Goal: Transaction & Acquisition: Purchase product/service

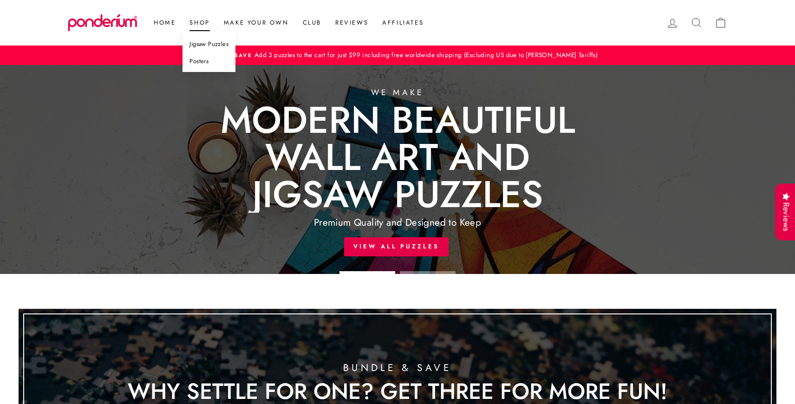
click at [201, 61] on link "Posters" at bounding box center [209, 61] width 53 height 17
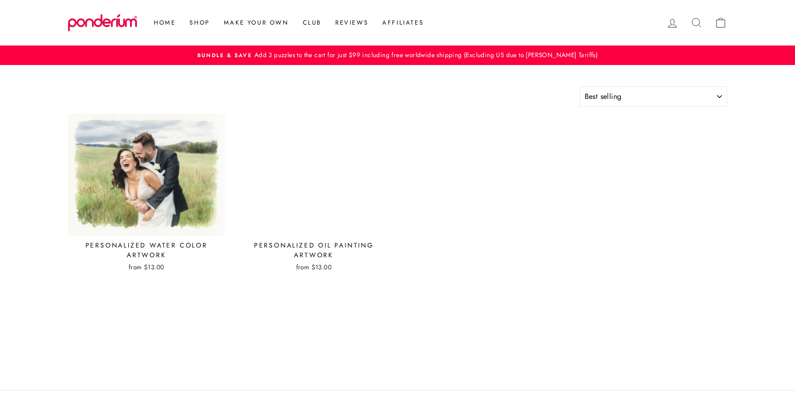
select select "best-selling"
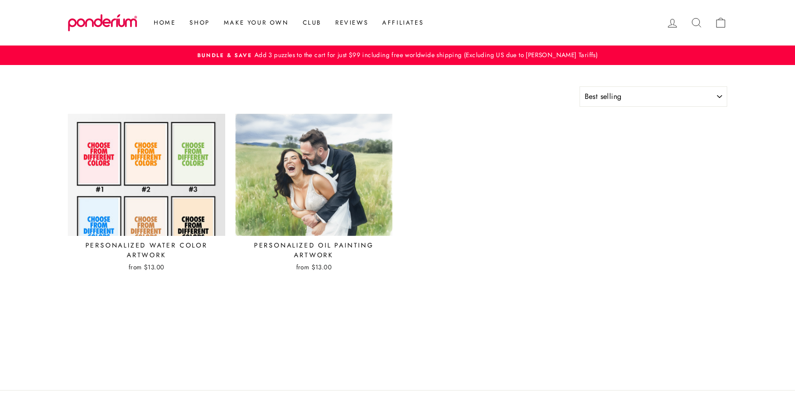
click at [146, 181] on img at bounding box center [146, 174] width 158 height 123
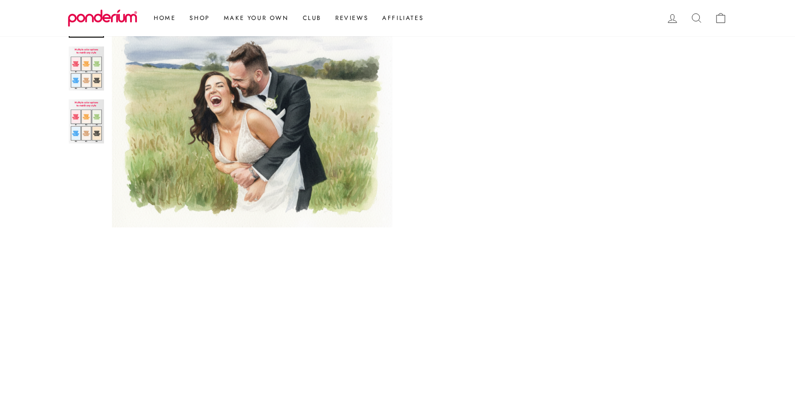
scroll to position [183, 0]
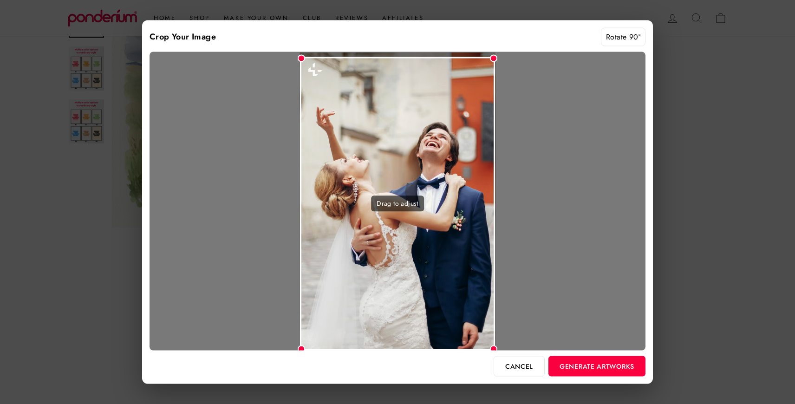
click at [469, 229] on div "Drag to adjust" at bounding box center [398, 203] width 196 height 293
click at [590, 366] on button "Generate Artworks" at bounding box center [596, 366] width 97 height 20
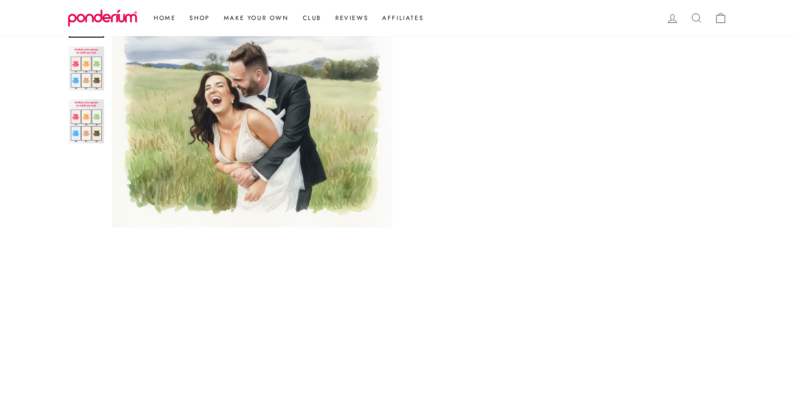
scroll to position [757, 0]
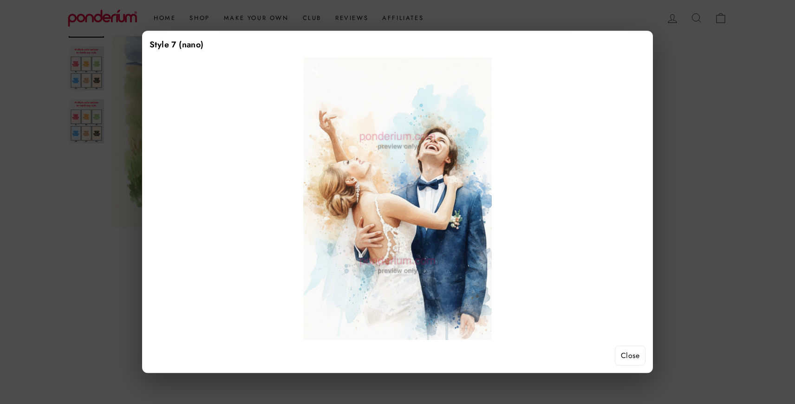
click at [632, 359] on button "Close" at bounding box center [630, 356] width 31 height 20
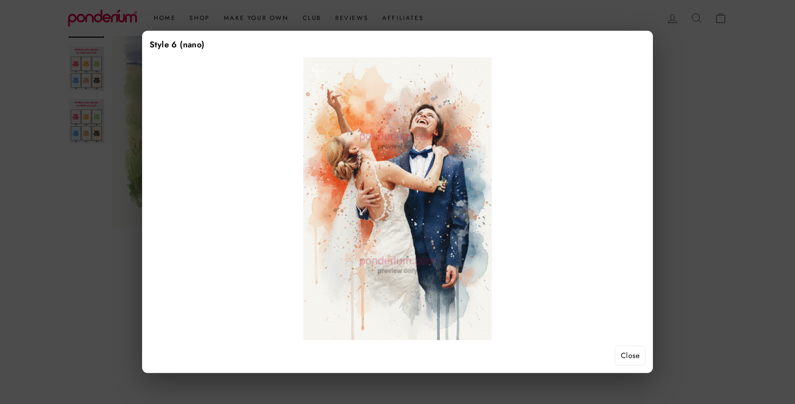
click at [632, 358] on button "Close" at bounding box center [630, 356] width 31 height 20
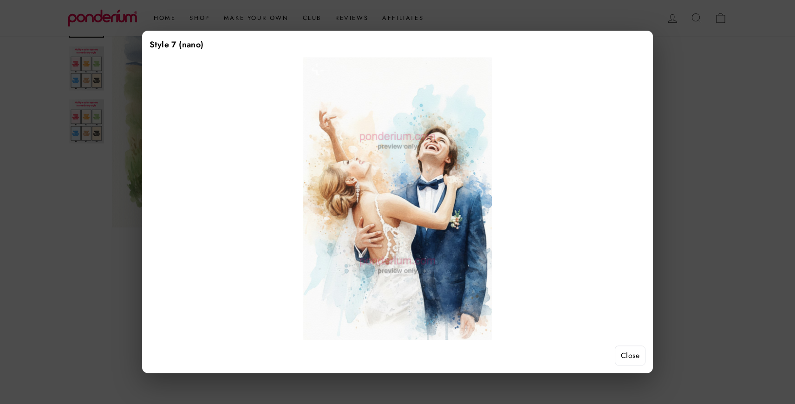
click at [628, 355] on button "Close" at bounding box center [630, 356] width 31 height 20
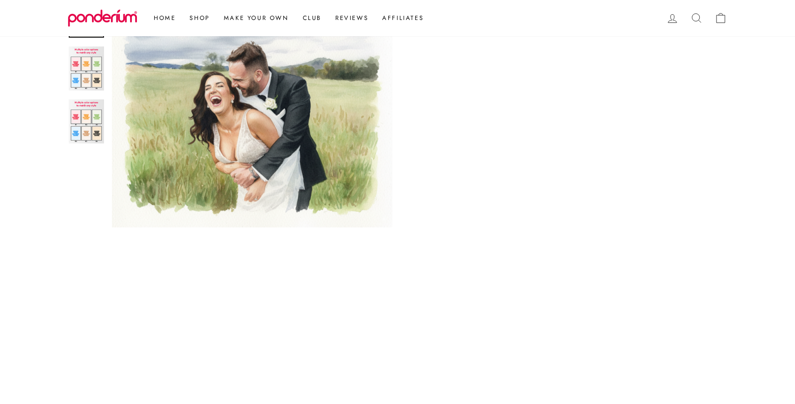
scroll to position [462, 0]
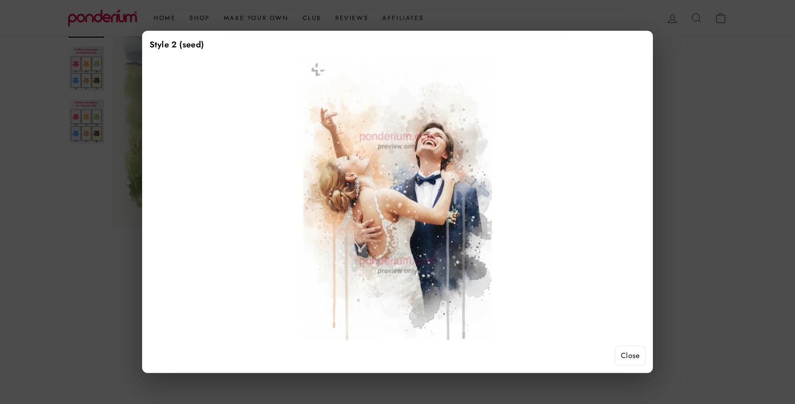
click at [639, 352] on button "Close" at bounding box center [630, 356] width 31 height 20
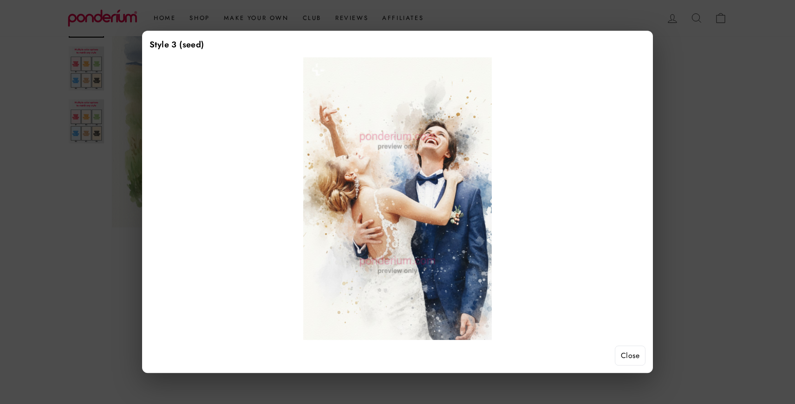
click at [633, 362] on button "Close" at bounding box center [630, 356] width 31 height 20
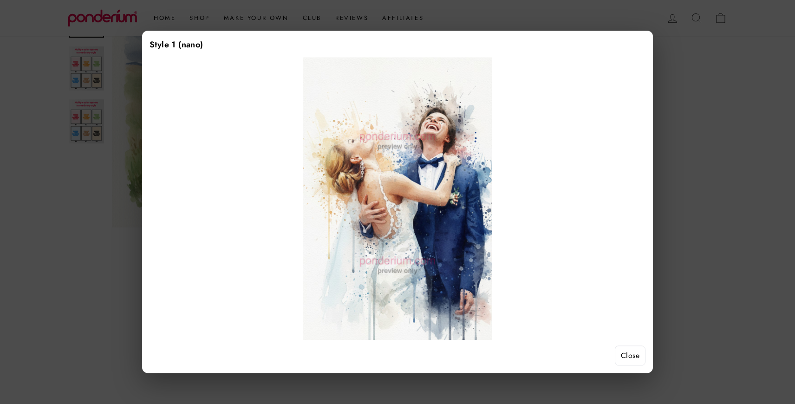
click at [639, 358] on button "Close" at bounding box center [630, 356] width 31 height 20
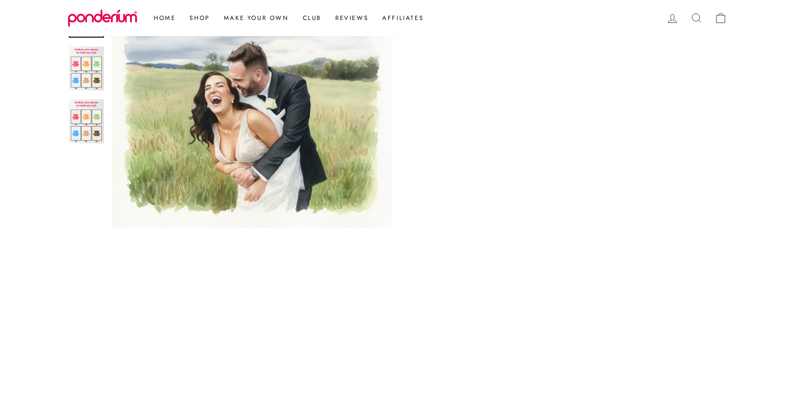
scroll to position [716, 0]
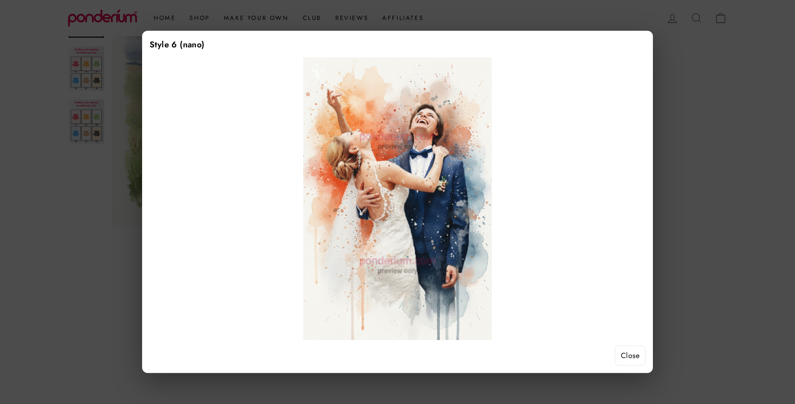
click at [632, 357] on button "Close" at bounding box center [630, 356] width 31 height 20
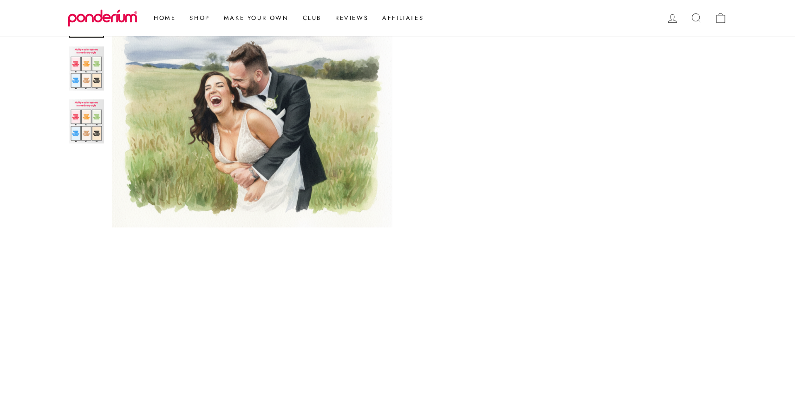
scroll to position [584, 0]
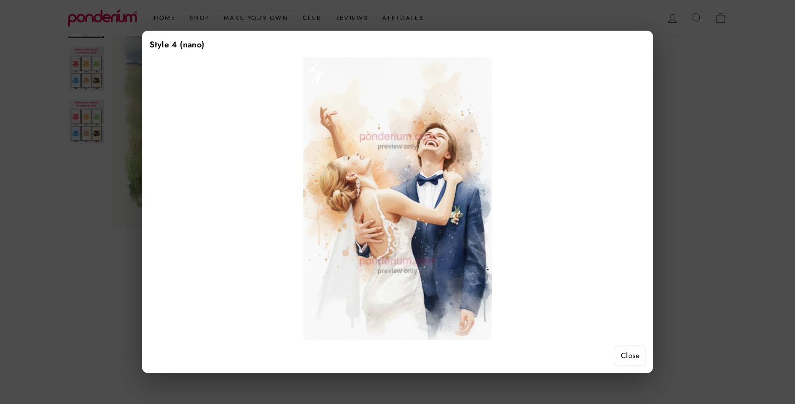
click at [631, 357] on button "Close" at bounding box center [630, 356] width 31 height 20
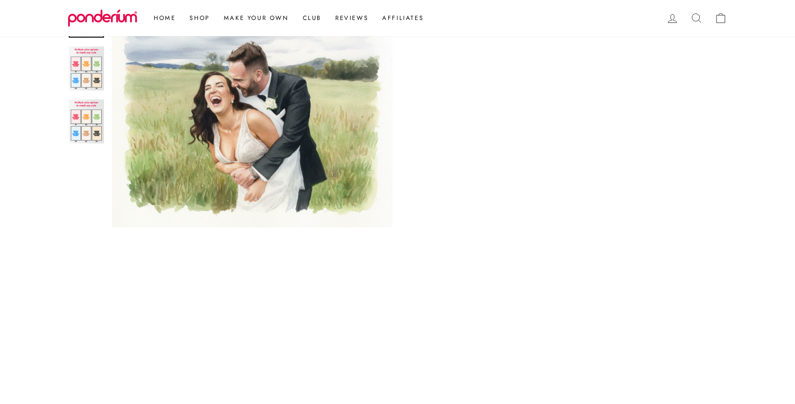
scroll to position [614, 0]
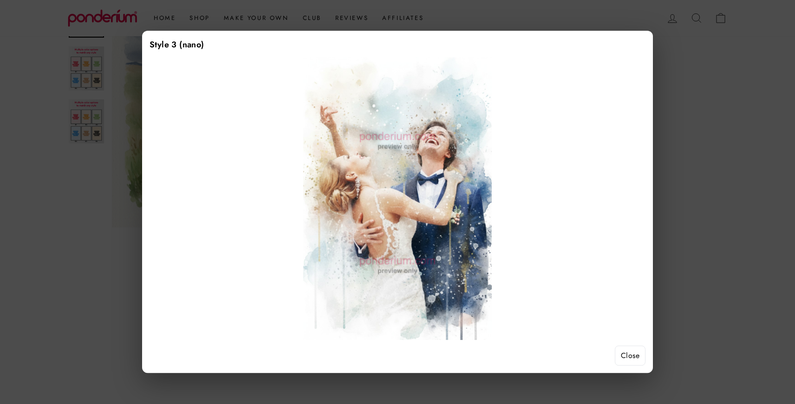
click at [634, 355] on button "Close" at bounding box center [630, 356] width 31 height 20
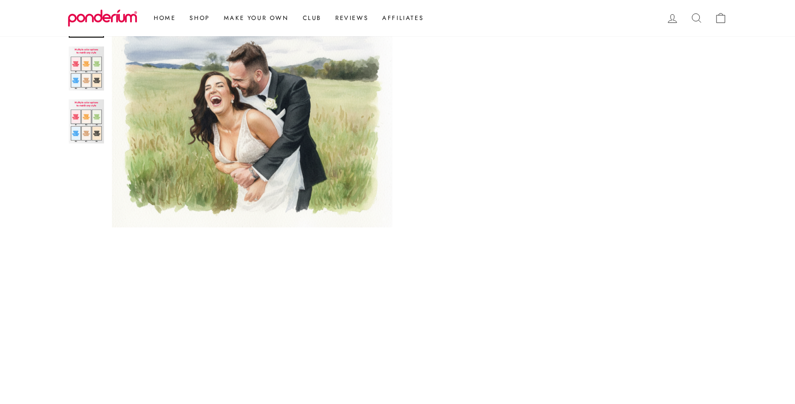
scroll to position [357, 0]
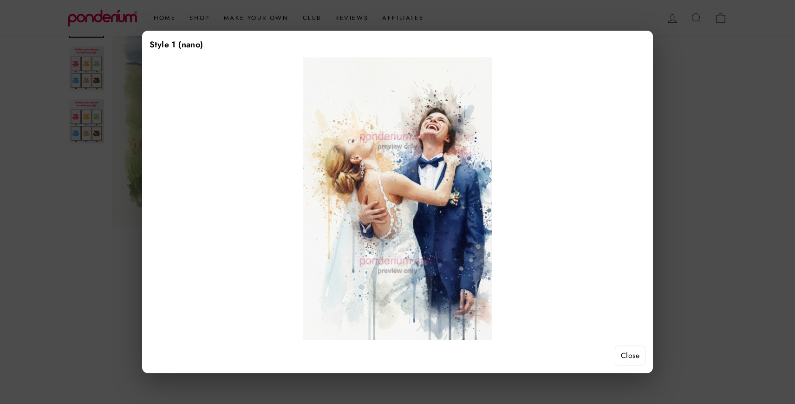
click at [626, 361] on button "Close" at bounding box center [630, 356] width 31 height 20
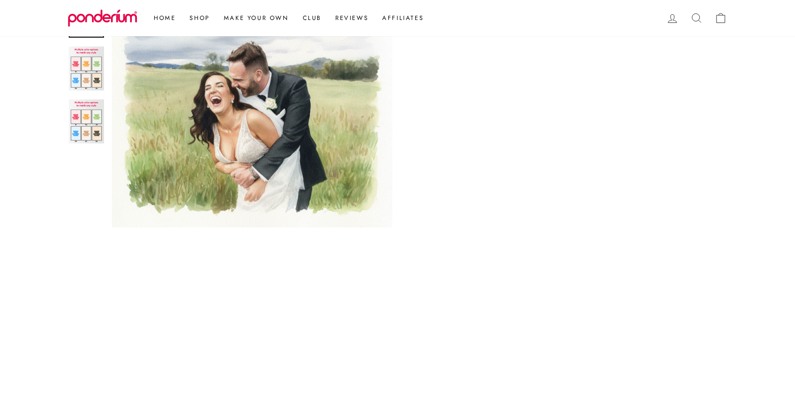
scroll to position [768, 0]
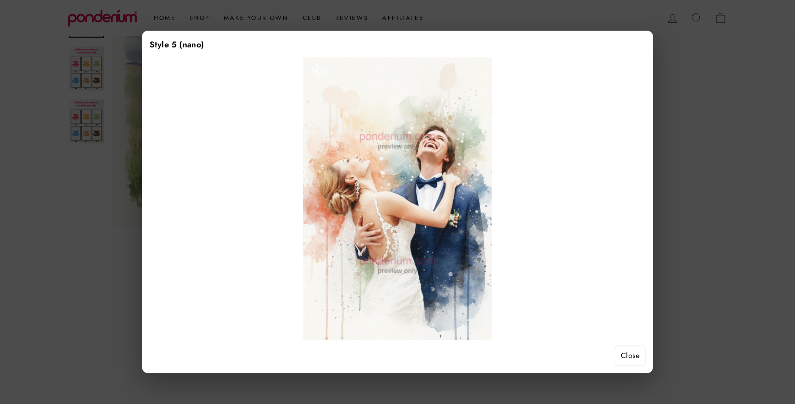
click at [631, 356] on button "Close" at bounding box center [630, 356] width 31 height 20
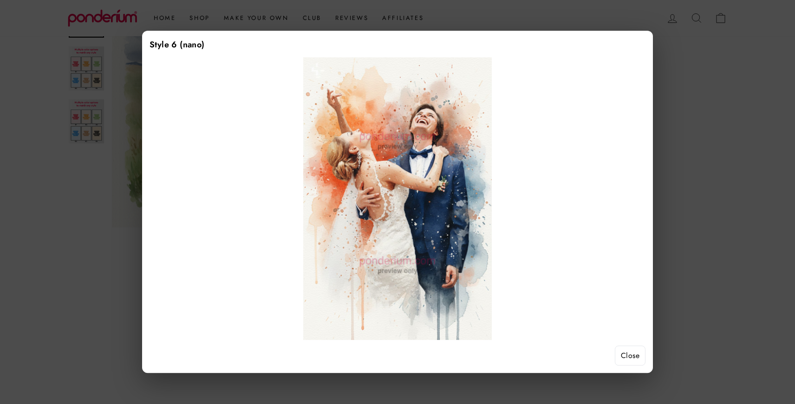
click at [639, 359] on button "Close" at bounding box center [630, 356] width 31 height 20
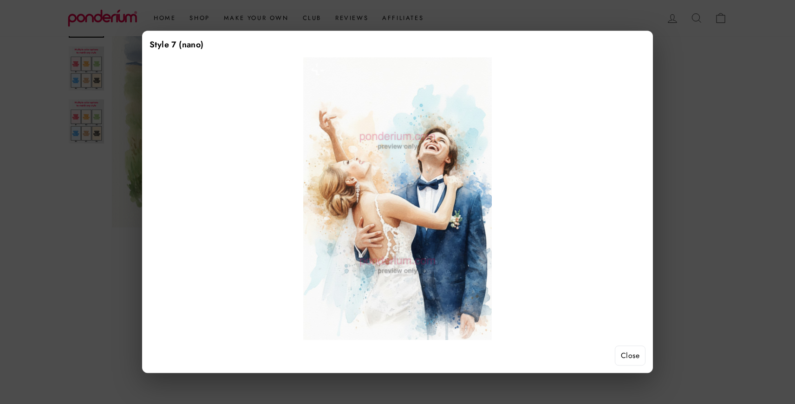
click at [633, 359] on button "Close" at bounding box center [630, 356] width 31 height 20
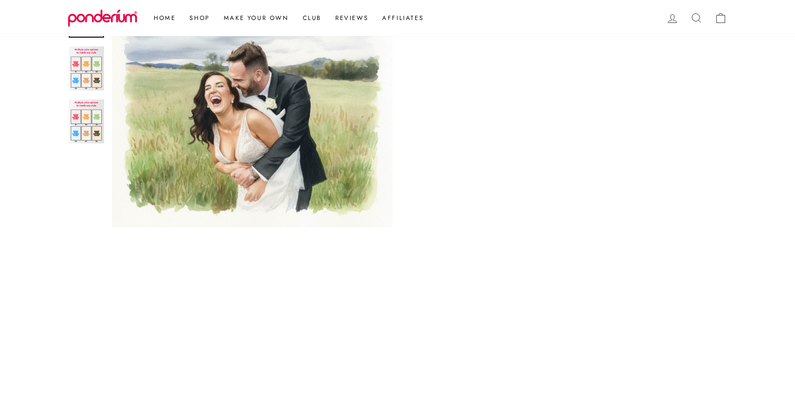
scroll to position [445, 0]
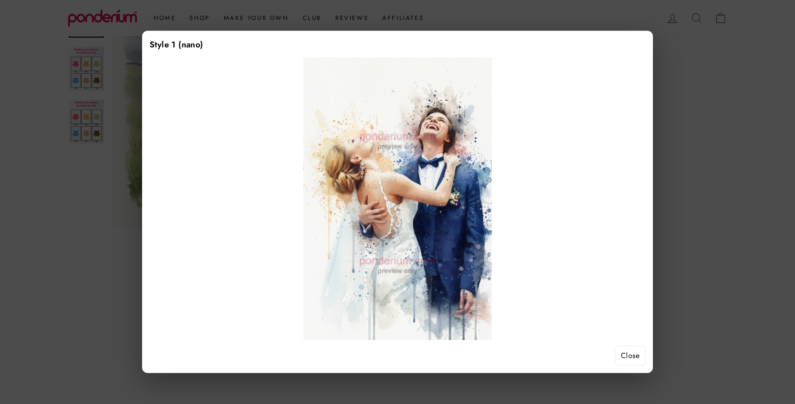
click at [634, 356] on button "Close" at bounding box center [630, 356] width 31 height 20
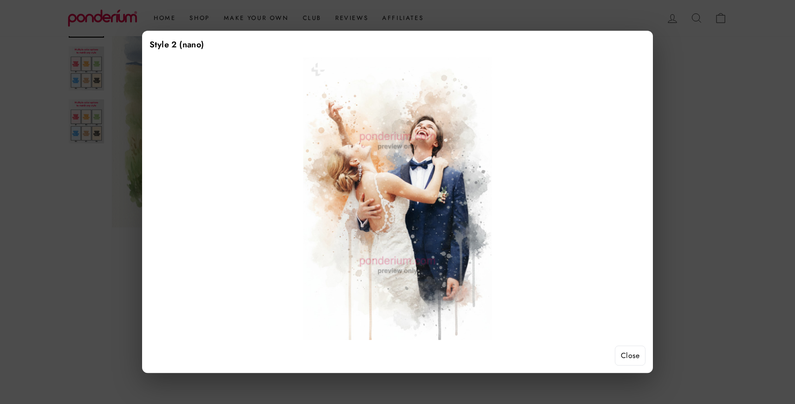
click at [628, 352] on button "Close" at bounding box center [630, 356] width 31 height 20
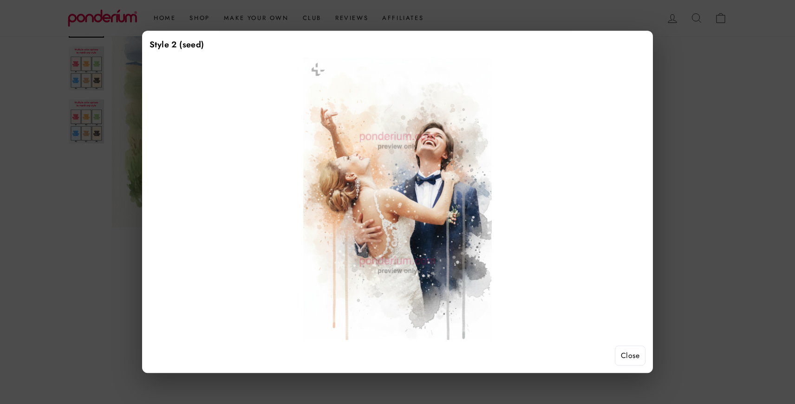
click at [626, 359] on button "Close" at bounding box center [630, 356] width 31 height 20
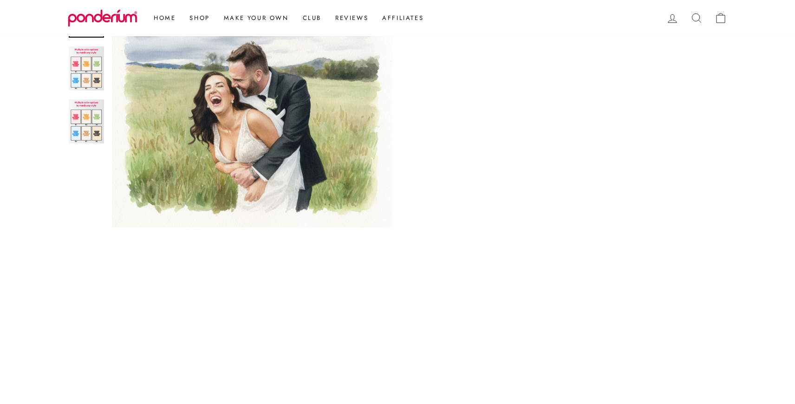
scroll to position [485, 0]
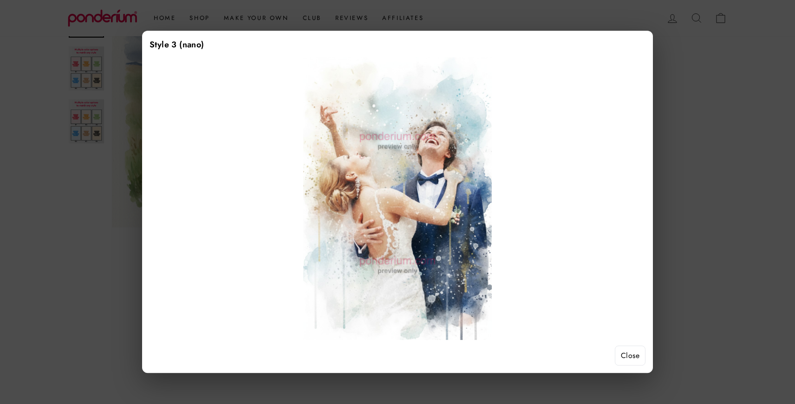
click at [629, 356] on button "Close" at bounding box center [630, 356] width 31 height 20
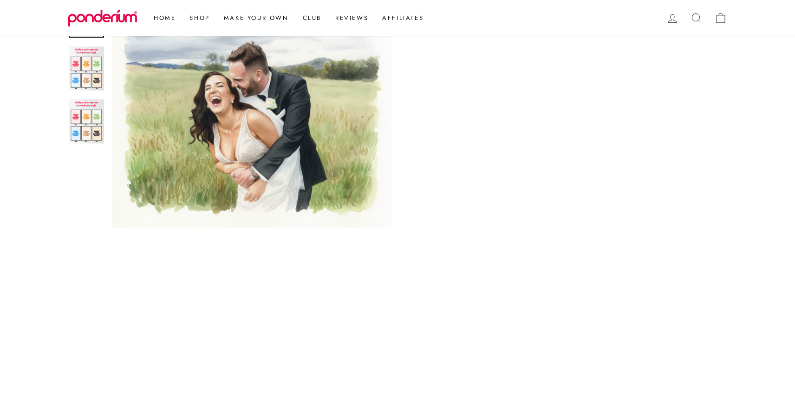
scroll to position [702, 0]
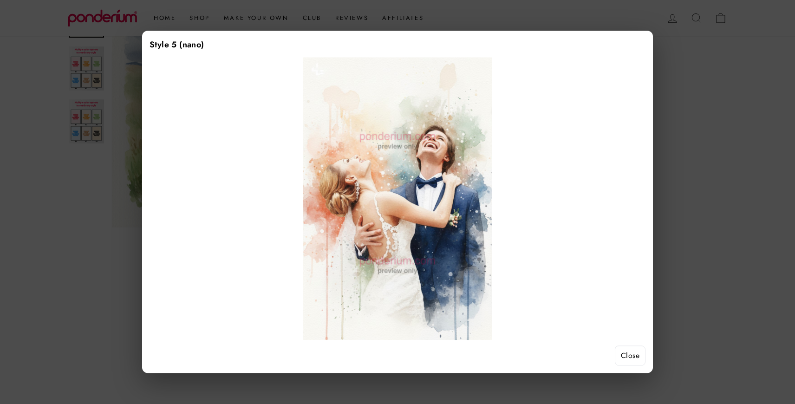
click at [629, 362] on button "Close" at bounding box center [630, 356] width 31 height 20
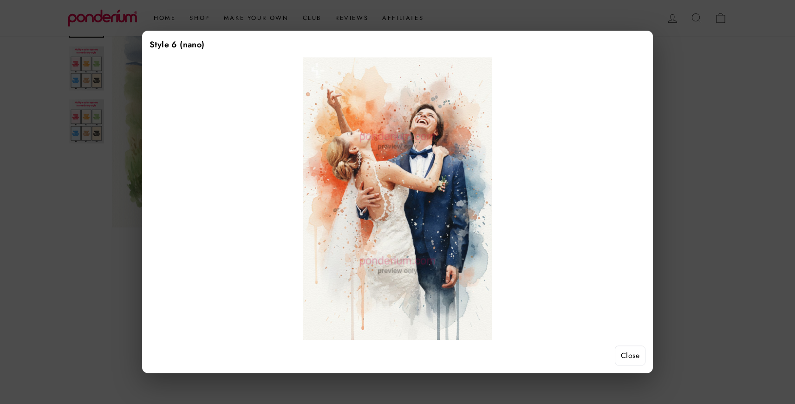
click at [629, 358] on button "Close" at bounding box center [630, 356] width 31 height 20
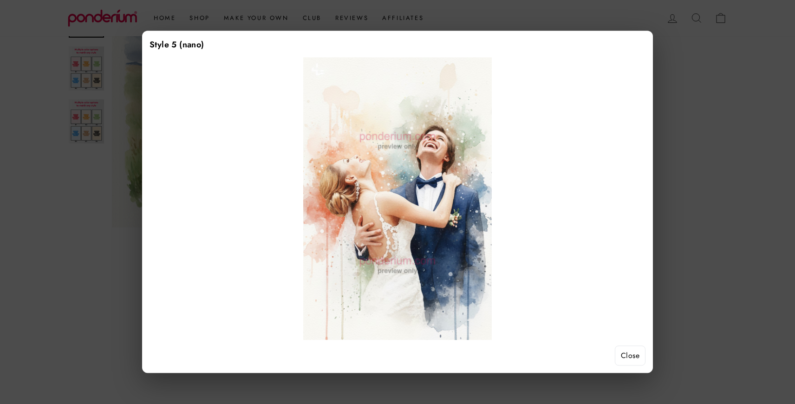
click at [622, 352] on button "Close" at bounding box center [630, 356] width 31 height 20
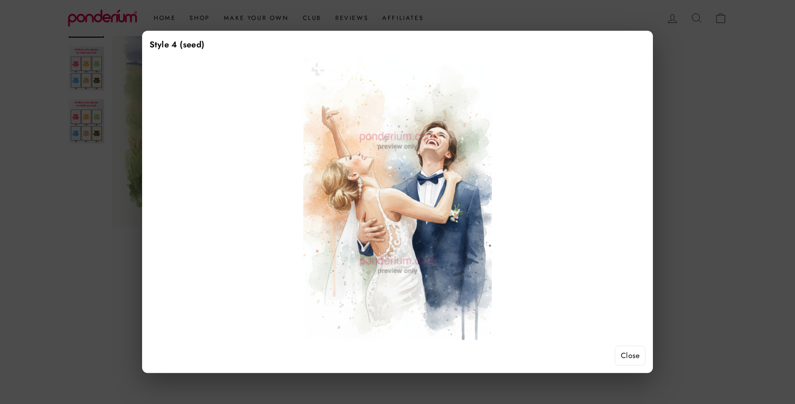
click at [630, 354] on button "Close" at bounding box center [630, 356] width 31 height 20
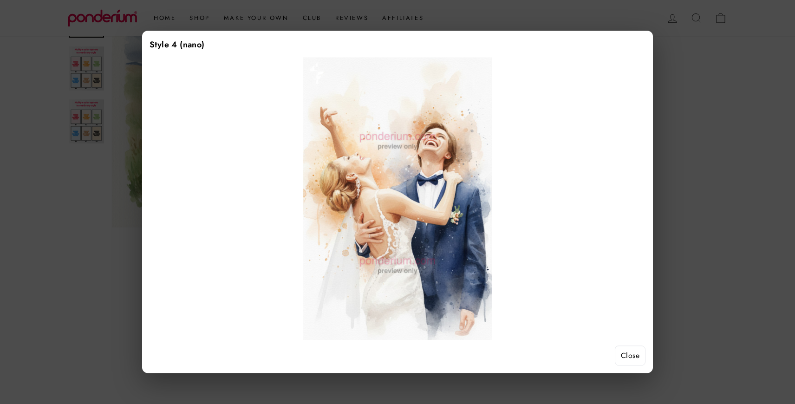
click at [633, 350] on button "Close" at bounding box center [630, 356] width 31 height 20
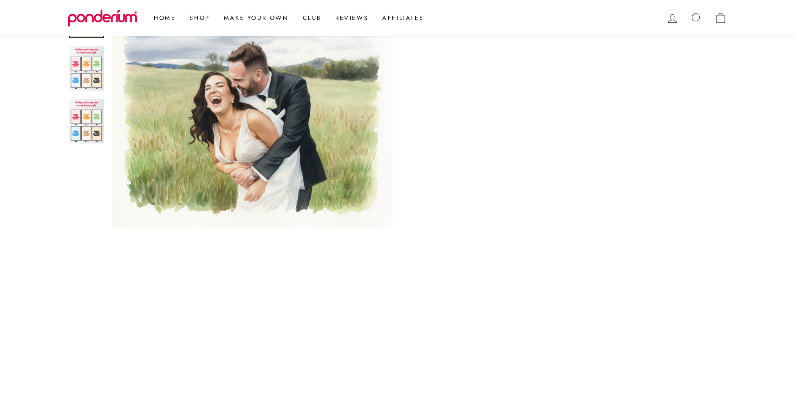
scroll to position [676, 0]
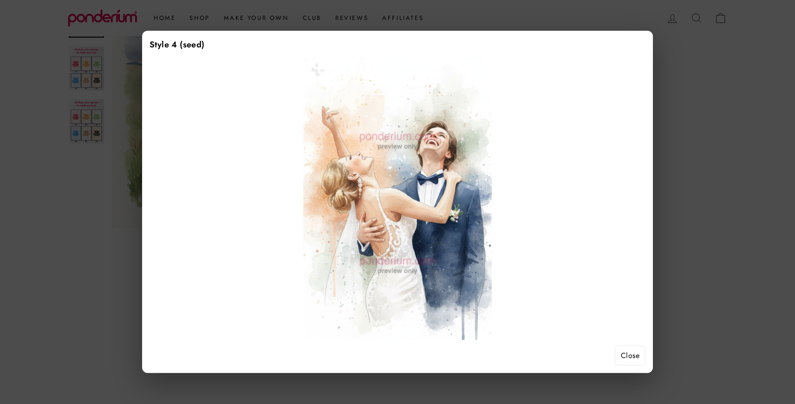
click at [681, 178] on div at bounding box center [397, 202] width 795 height 404
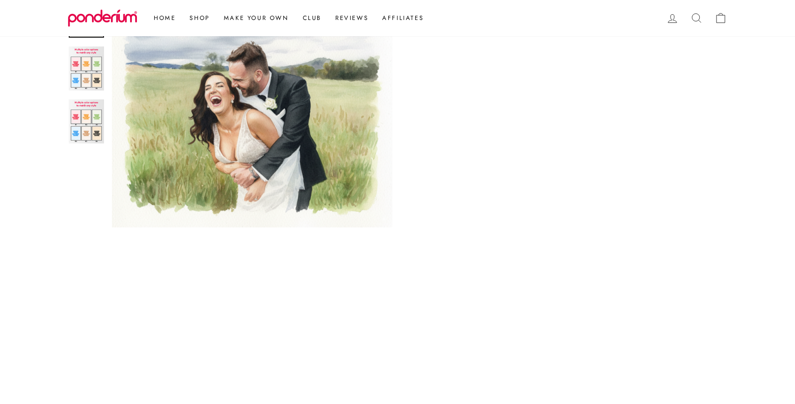
scroll to position [598, 0]
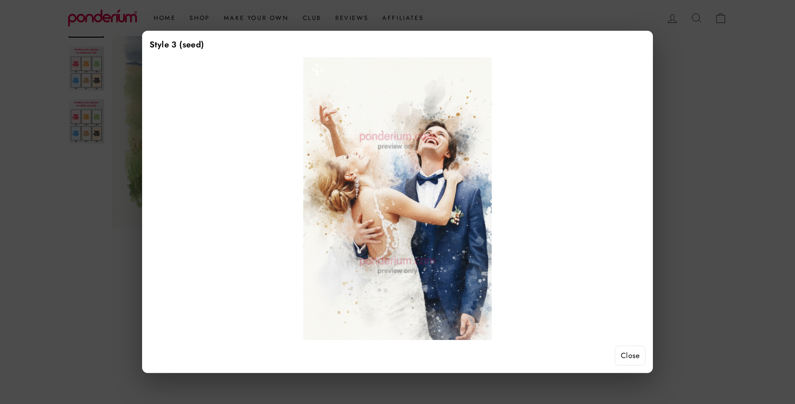
click at [632, 350] on button "Close" at bounding box center [630, 356] width 31 height 20
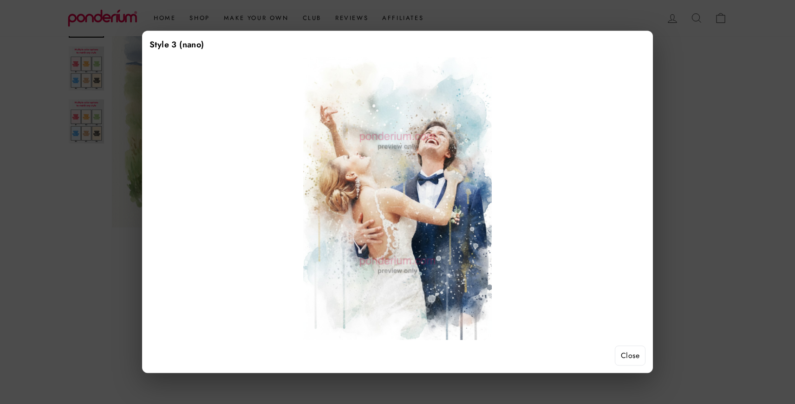
click at [626, 354] on button "Close" at bounding box center [630, 356] width 31 height 20
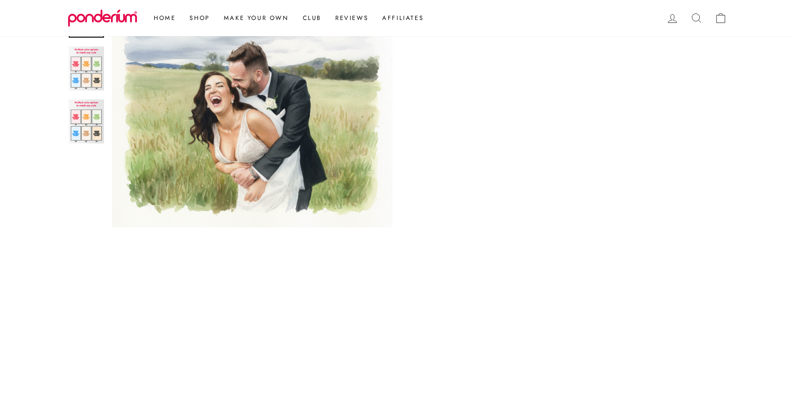
scroll to position [463, 0]
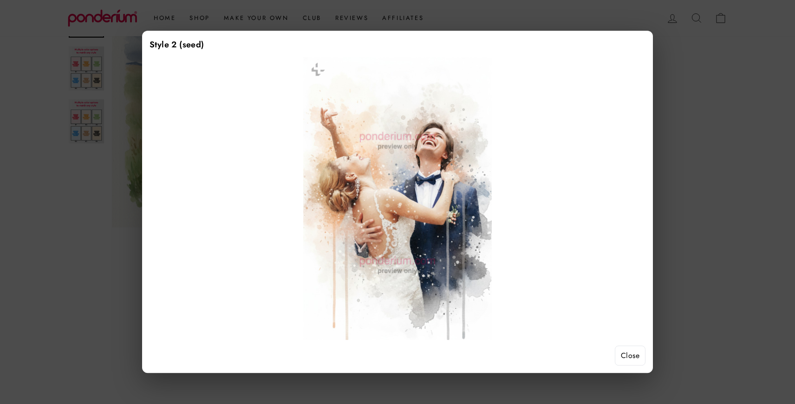
click at [627, 354] on button "Close" at bounding box center [630, 356] width 31 height 20
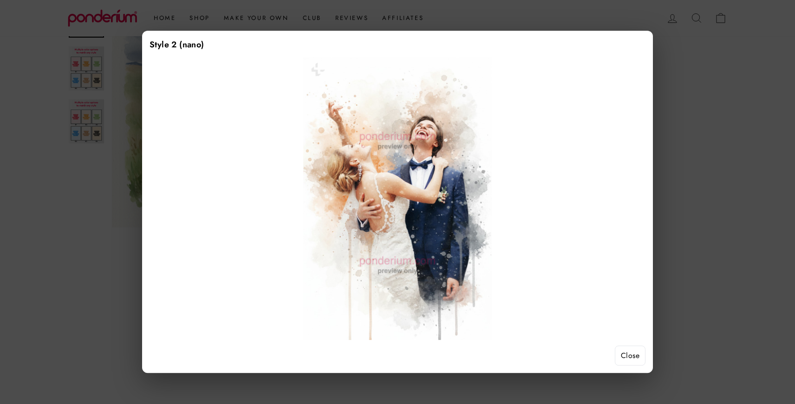
click at [635, 350] on button "Close" at bounding box center [630, 356] width 31 height 20
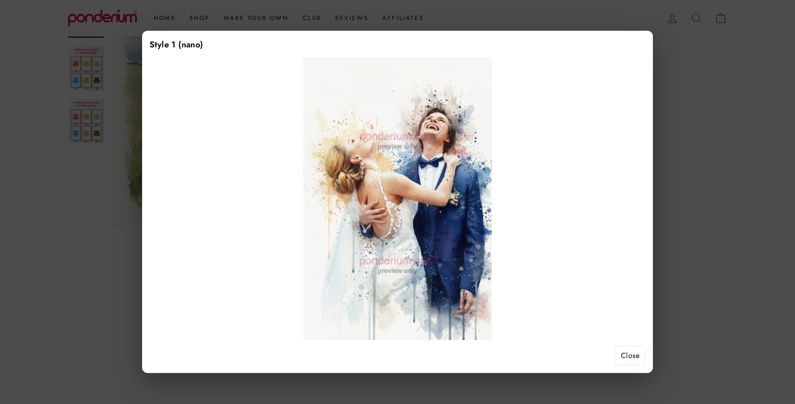
click at [630, 354] on button "Close" at bounding box center [630, 356] width 31 height 20
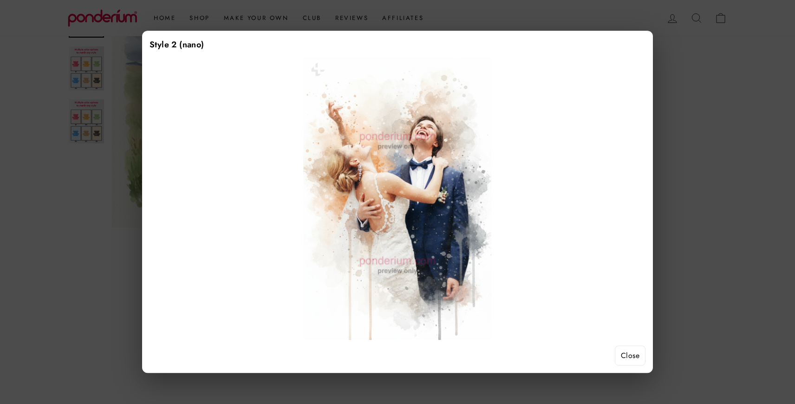
click at [635, 360] on button "Close" at bounding box center [630, 356] width 31 height 20
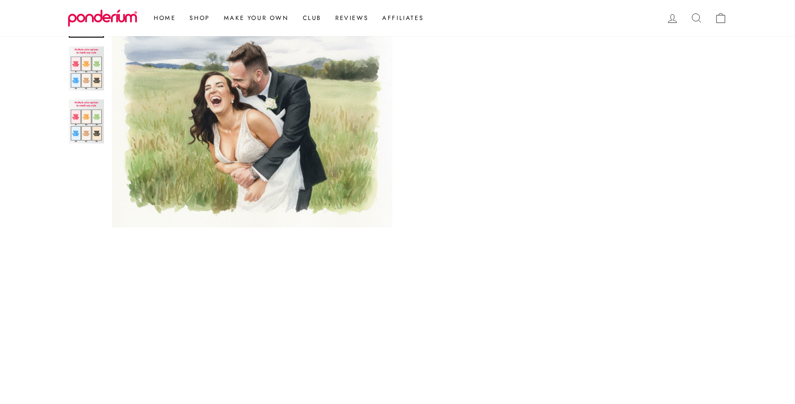
scroll to position [309, 0]
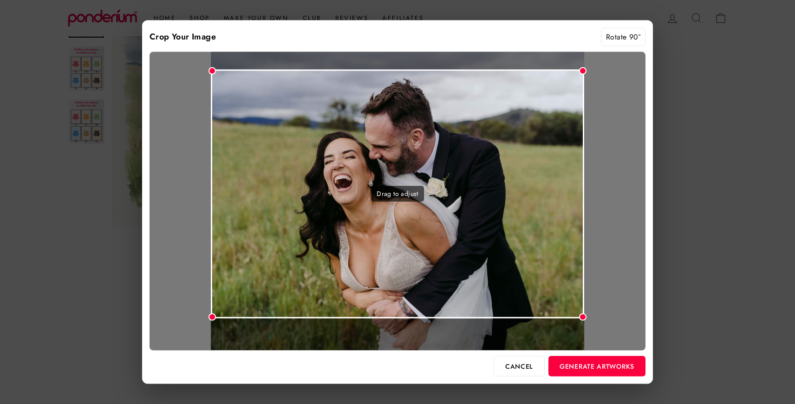
drag, startPoint x: 548, startPoint y: 222, endPoint x: 547, endPoint y: 215, distance: 7.0
click at [547, 215] on div "Drag to adjust" at bounding box center [397, 194] width 373 height 249
click at [615, 369] on button "Generate Artworks" at bounding box center [596, 366] width 97 height 20
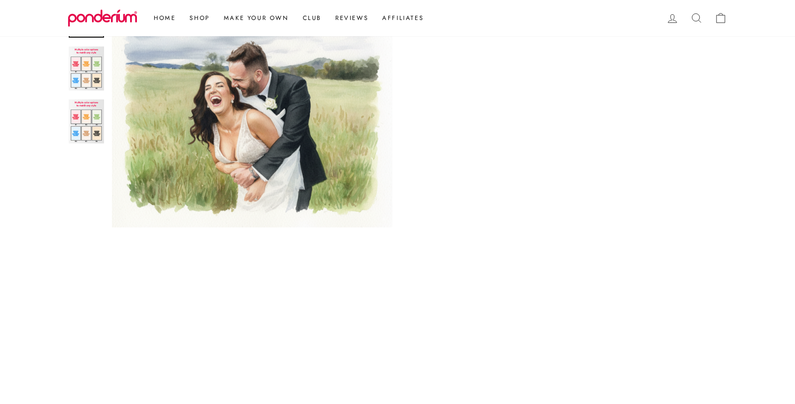
scroll to position [756, 0]
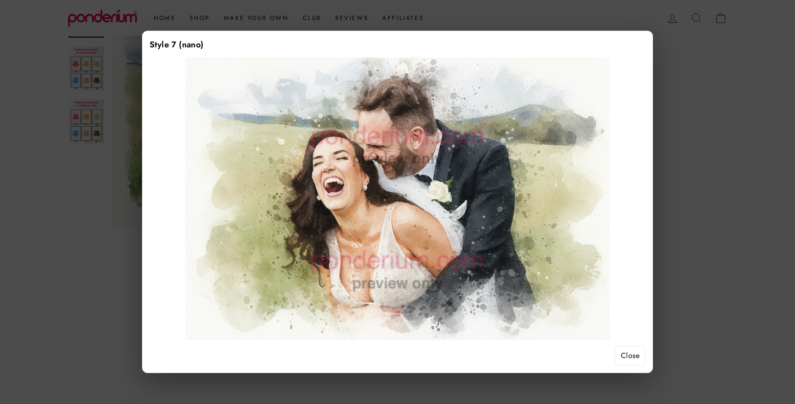
click at [634, 355] on button "Close" at bounding box center [630, 356] width 31 height 20
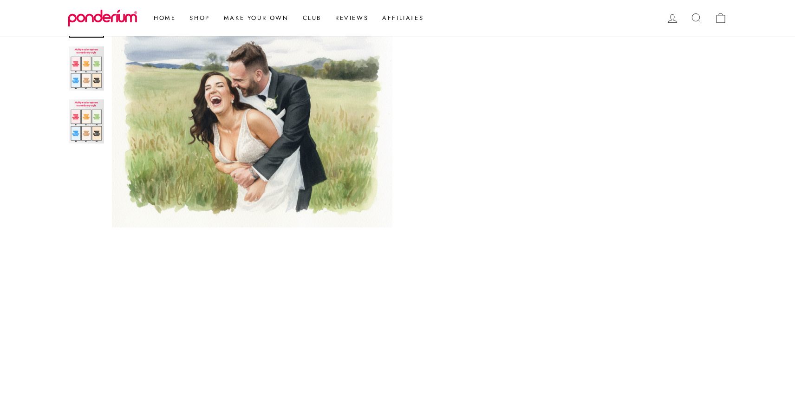
scroll to position [425, 0]
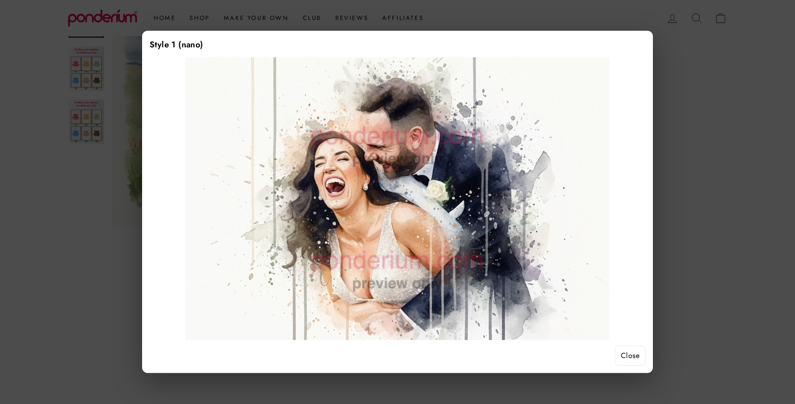
click at [631, 359] on button "Close" at bounding box center [630, 356] width 31 height 20
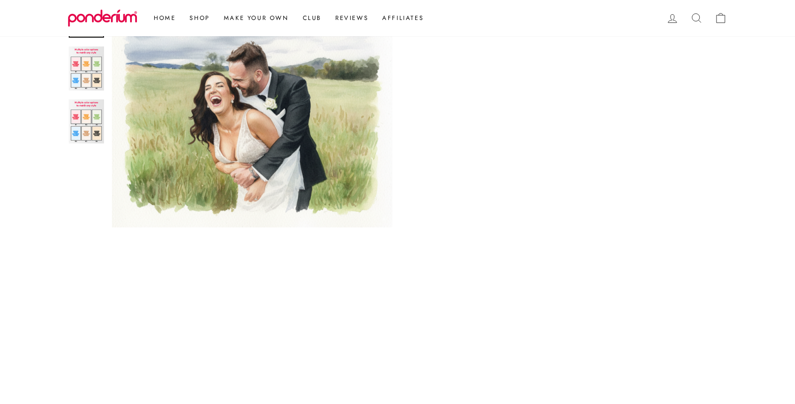
scroll to position [514, 0]
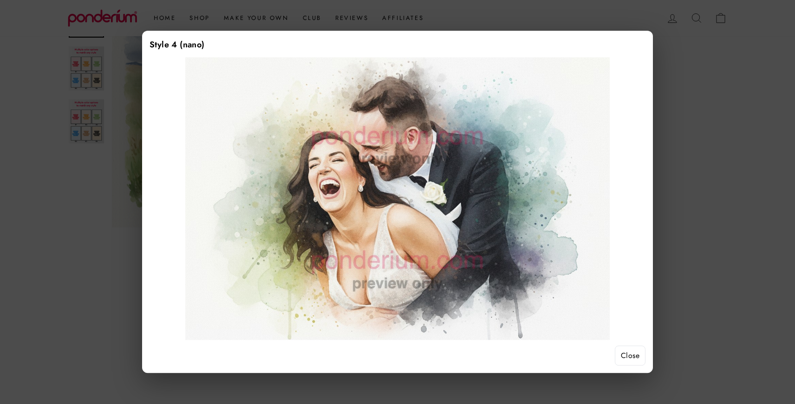
click at [620, 363] on button "Close" at bounding box center [630, 356] width 31 height 20
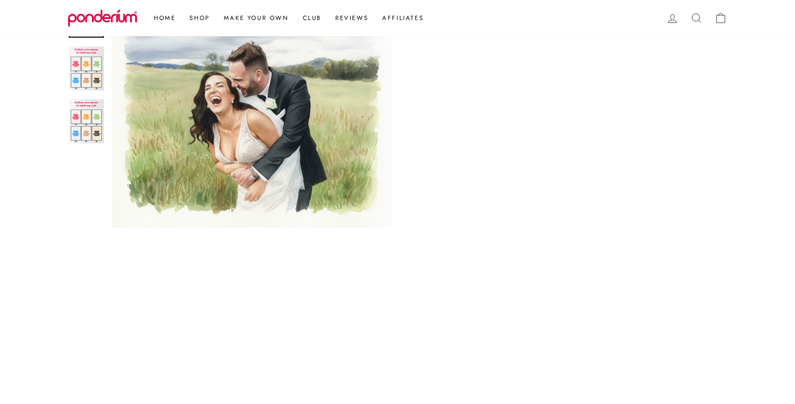
scroll to position [501, 0]
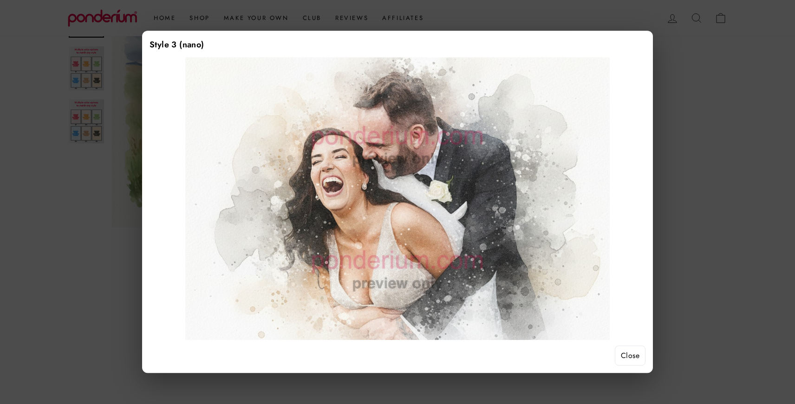
click at [625, 356] on button "Close" at bounding box center [630, 356] width 31 height 20
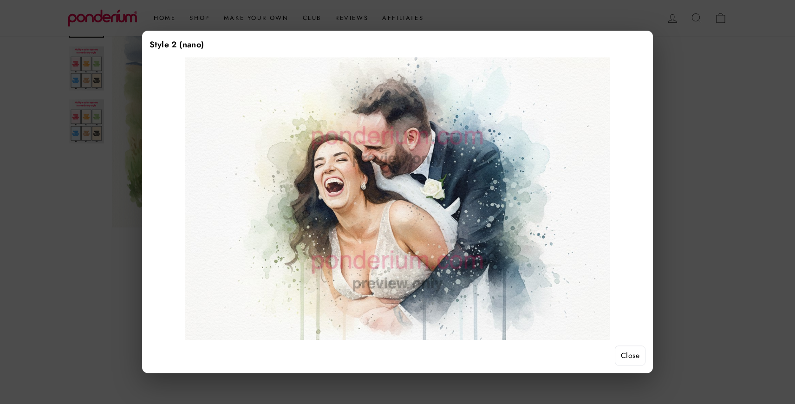
click at [634, 357] on button "Close" at bounding box center [630, 356] width 31 height 20
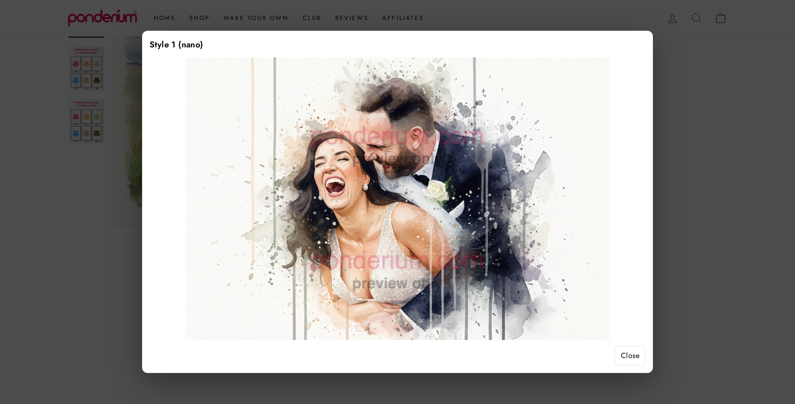
click at [633, 359] on button "Close" at bounding box center [630, 356] width 31 height 20
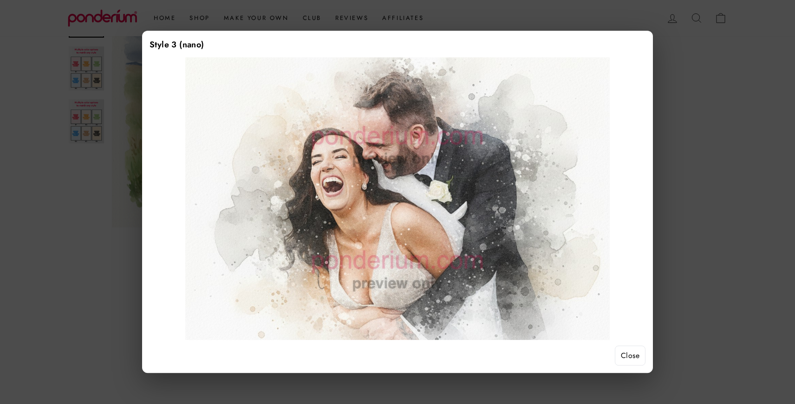
click at [622, 356] on button "Close" at bounding box center [630, 356] width 31 height 20
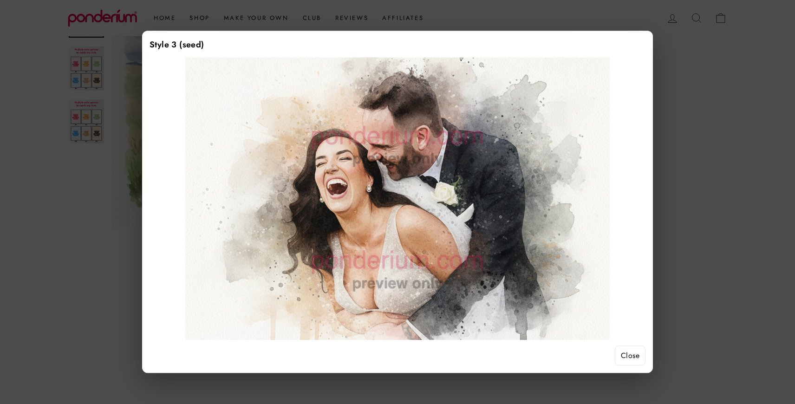
click at [628, 352] on button "Close" at bounding box center [630, 356] width 31 height 20
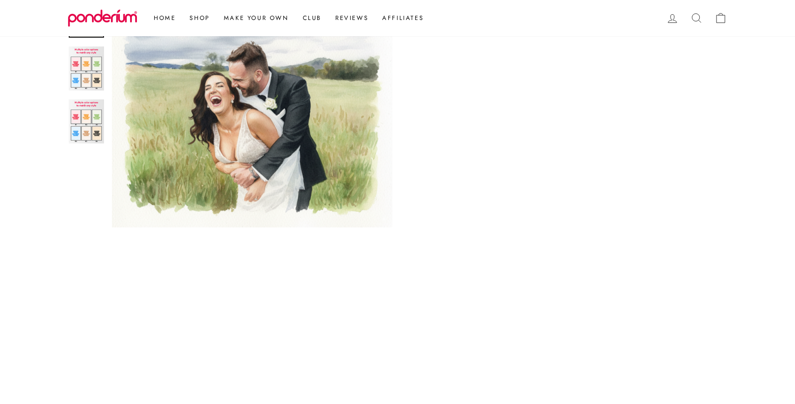
scroll to position [582, 0]
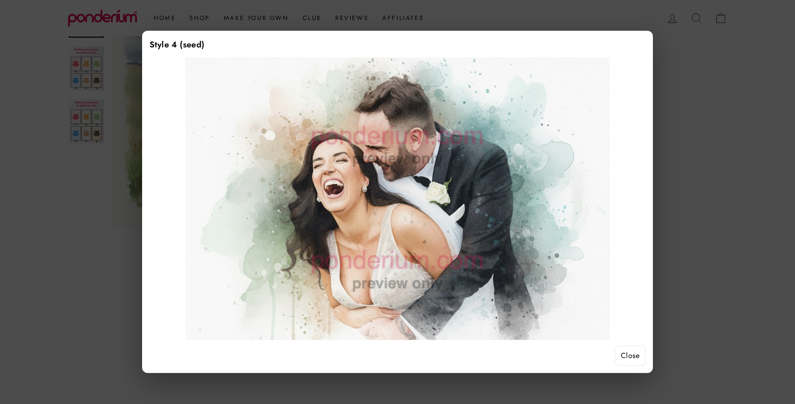
click at [629, 355] on button "Close" at bounding box center [630, 356] width 31 height 20
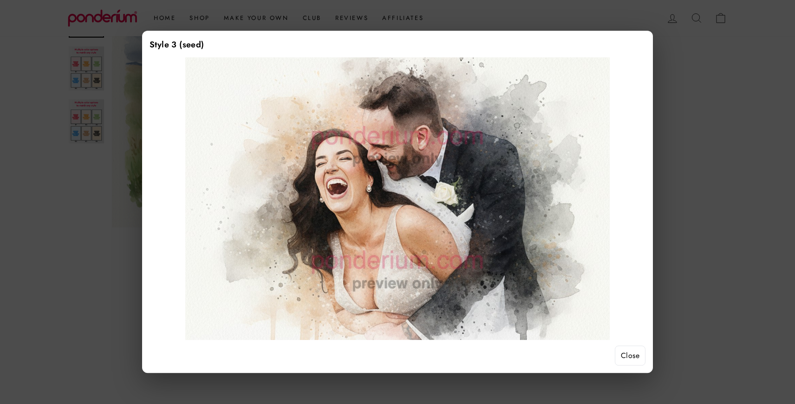
click at [626, 352] on button "Close" at bounding box center [630, 356] width 31 height 20
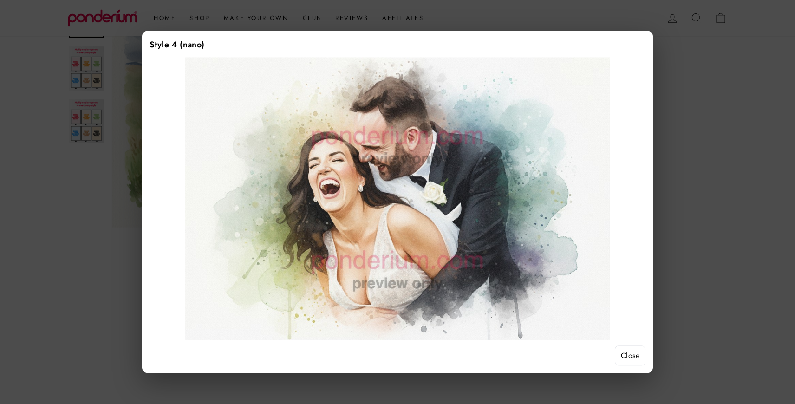
click at [625, 348] on button "Close" at bounding box center [630, 356] width 31 height 20
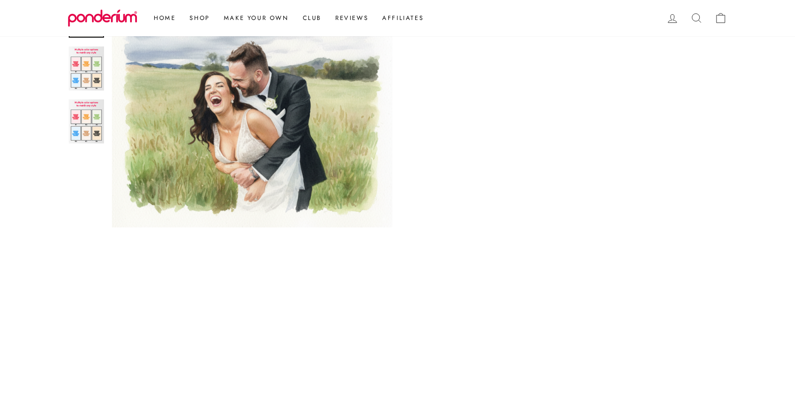
scroll to position [746, 0]
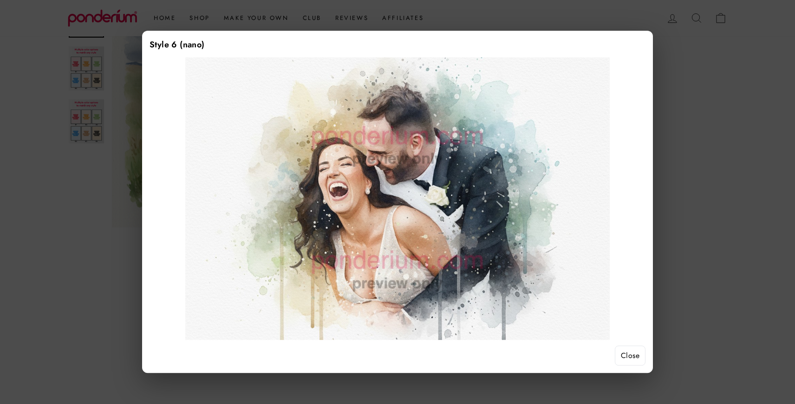
click at [627, 351] on button "Close" at bounding box center [630, 356] width 31 height 20
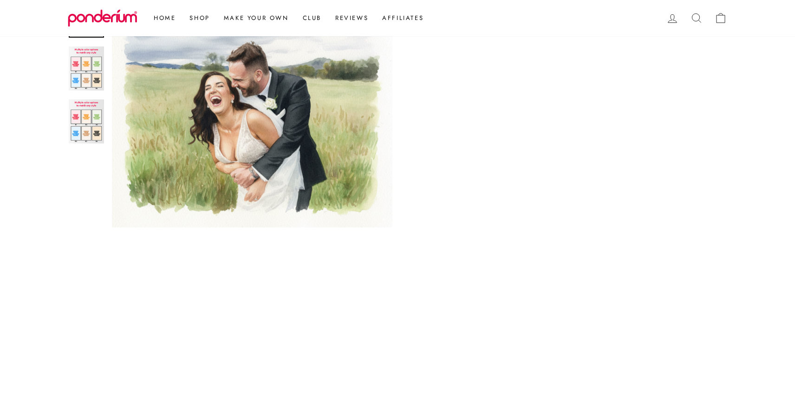
scroll to position [417, 0]
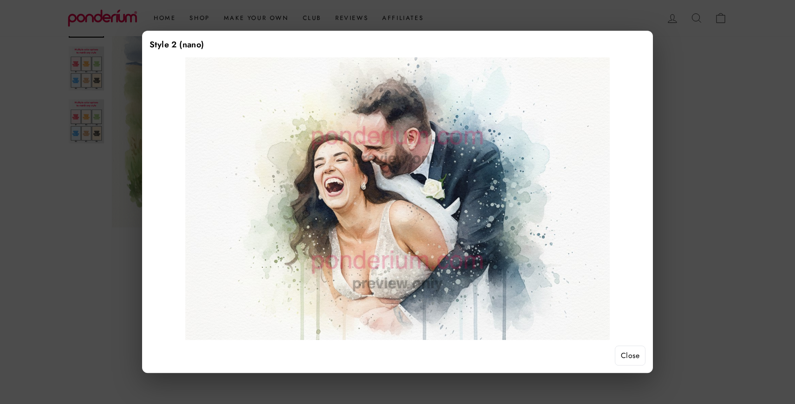
click at [633, 358] on button "Close" at bounding box center [630, 356] width 31 height 20
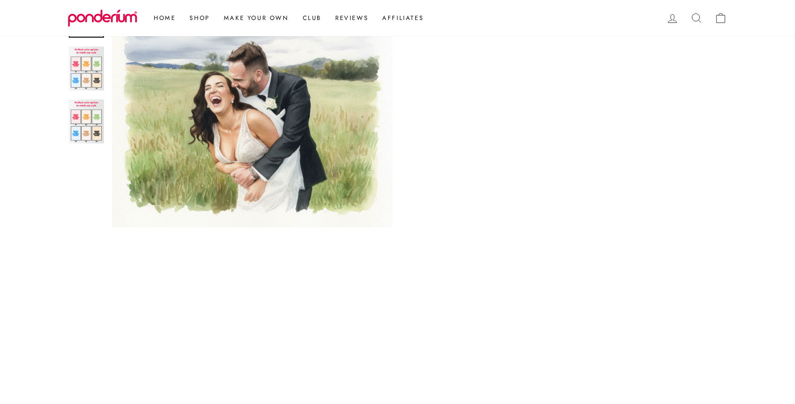
scroll to position [705, 0]
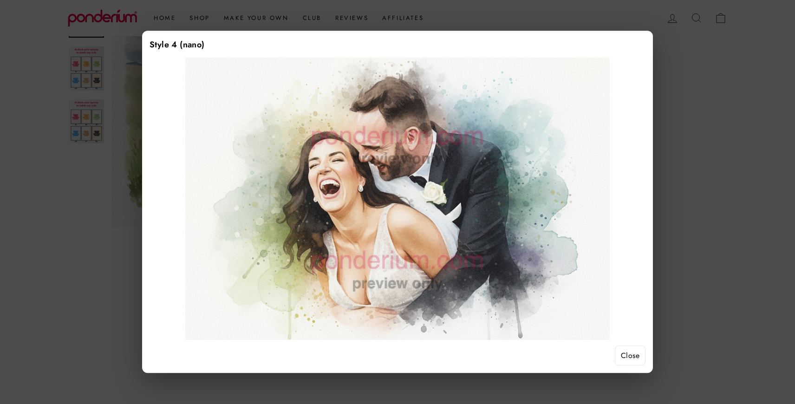
click at [623, 353] on button "Close" at bounding box center [630, 356] width 31 height 20
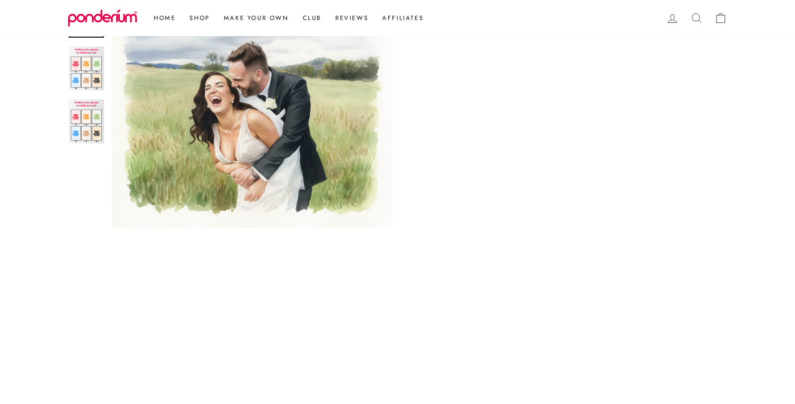
scroll to position [621, 0]
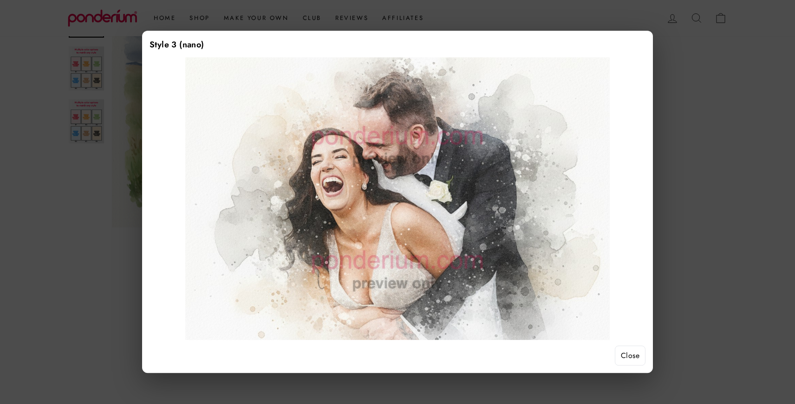
click at [632, 354] on button "Close" at bounding box center [630, 356] width 31 height 20
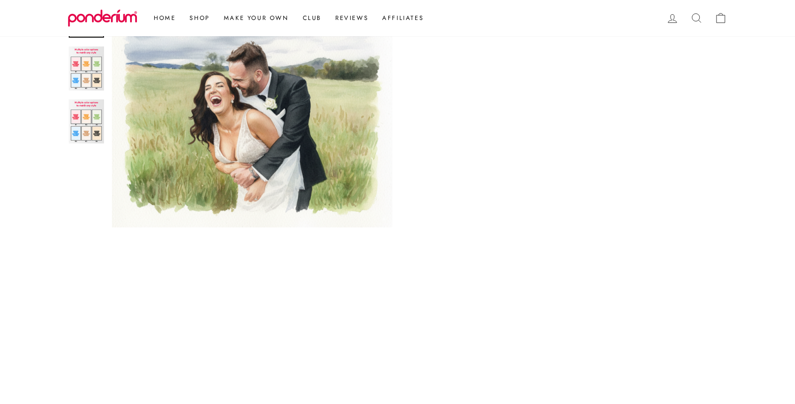
scroll to position [561, 0]
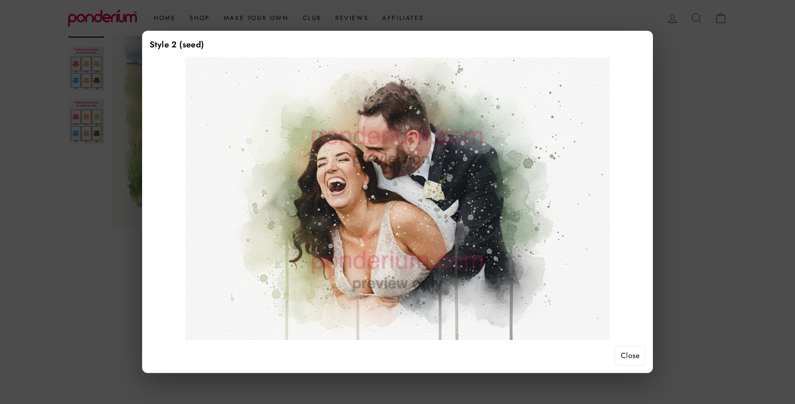
click at [634, 352] on button "Close" at bounding box center [630, 356] width 31 height 20
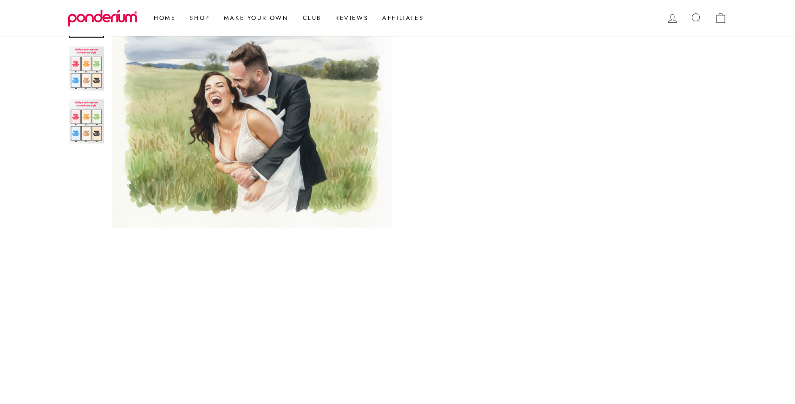
scroll to position [726, 0]
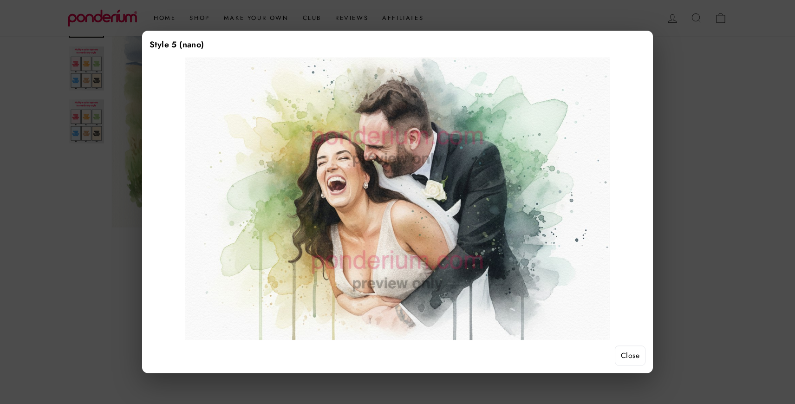
click at [621, 357] on button "Close" at bounding box center [630, 356] width 31 height 20
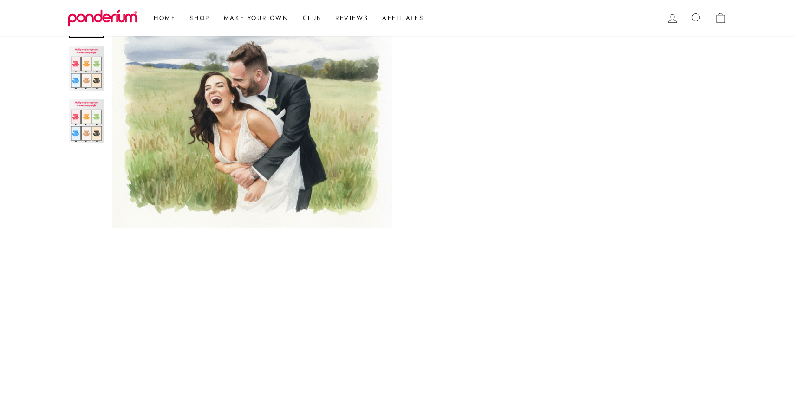
scroll to position [700, 0]
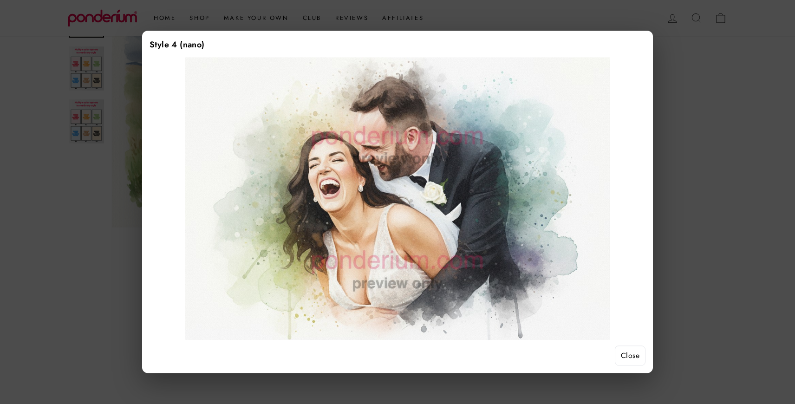
click at [630, 362] on button "Close" at bounding box center [630, 356] width 31 height 20
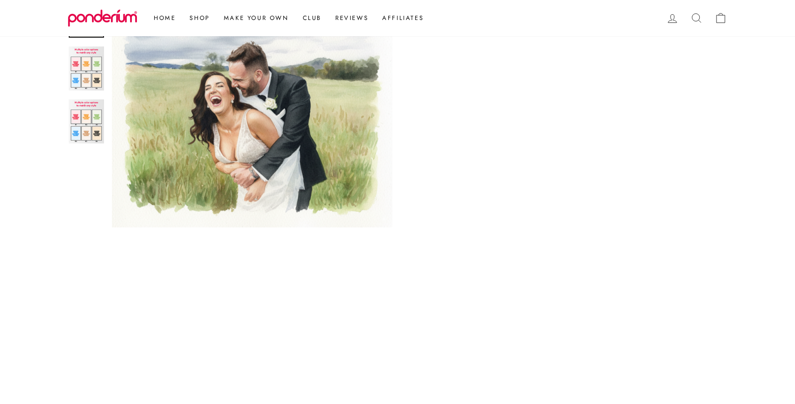
scroll to position [665, 0]
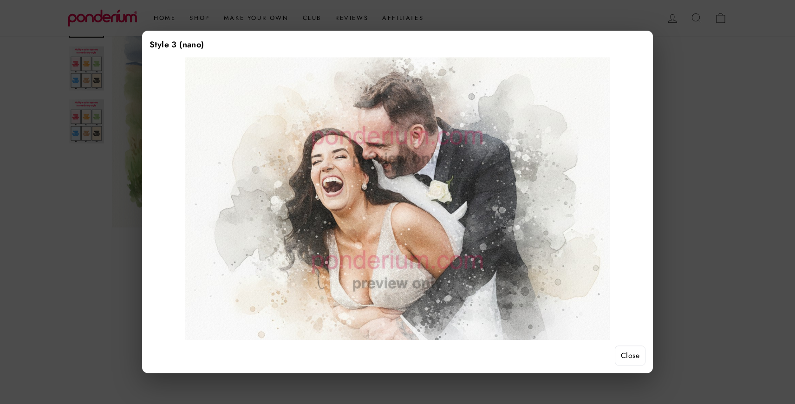
click at [620, 353] on button "Close" at bounding box center [630, 356] width 31 height 20
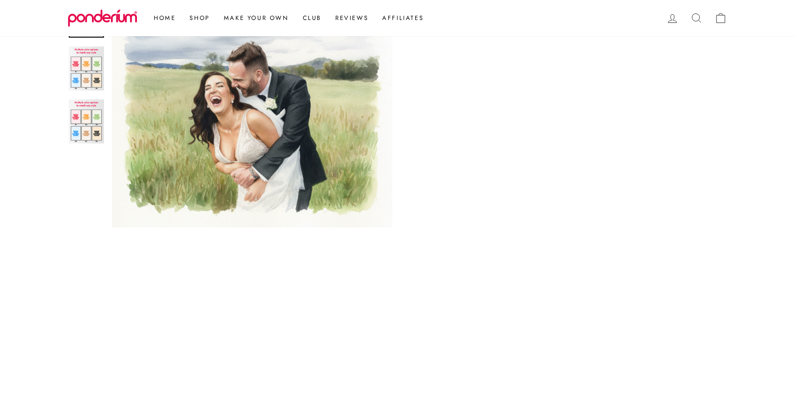
scroll to position [565, 0]
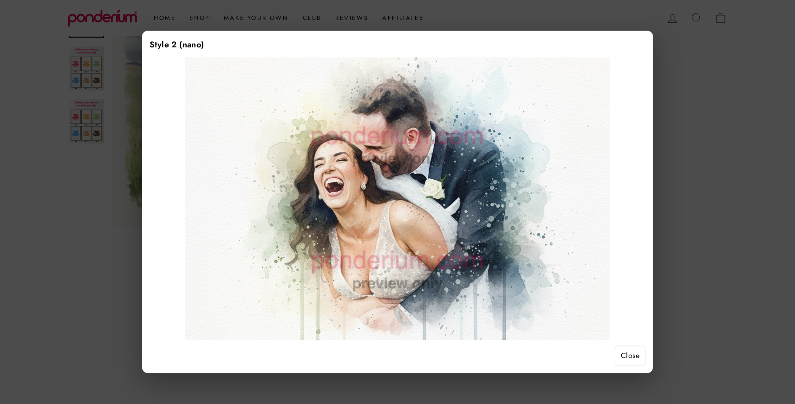
click at [631, 359] on button "Close" at bounding box center [630, 356] width 31 height 20
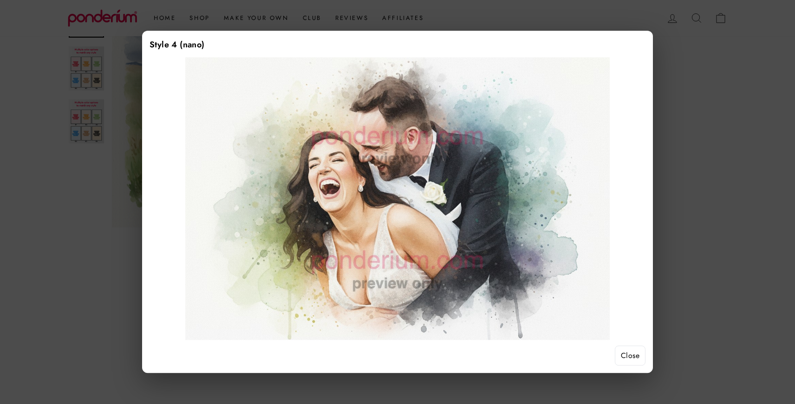
click at [623, 367] on div "Style 4 (nano) Close" at bounding box center [397, 202] width 511 height 342
click at [623, 358] on button "Close" at bounding box center [630, 356] width 31 height 20
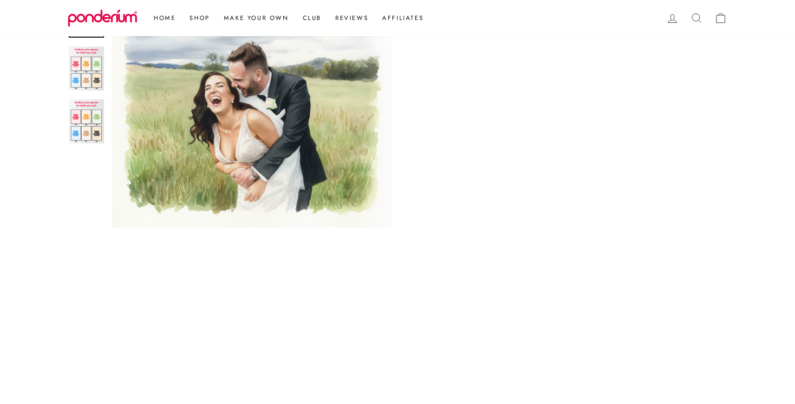
scroll to position [658, 0]
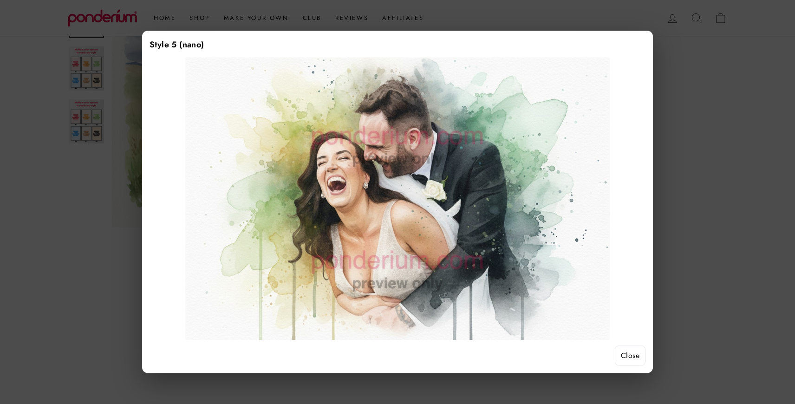
click at [632, 354] on button "Close" at bounding box center [630, 356] width 31 height 20
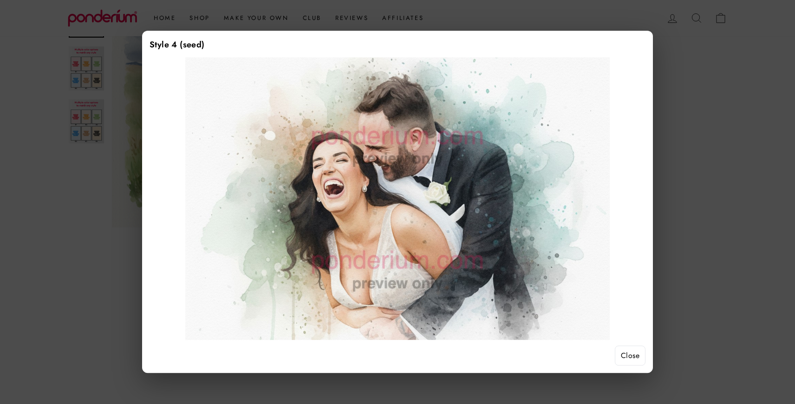
click at [621, 352] on button "Close" at bounding box center [630, 356] width 31 height 20
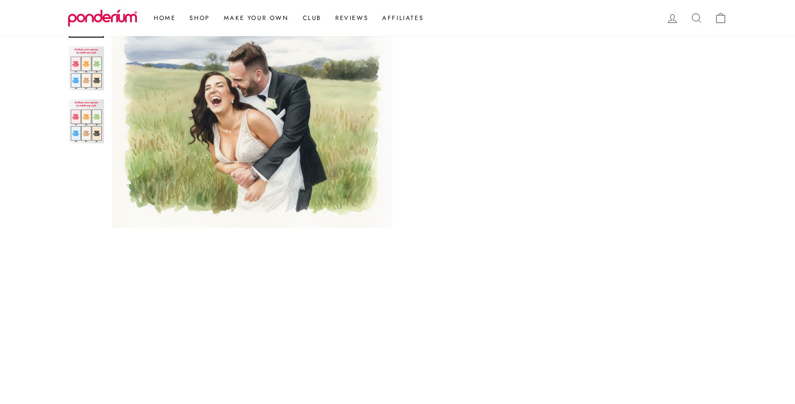
scroll to position [298, 0]
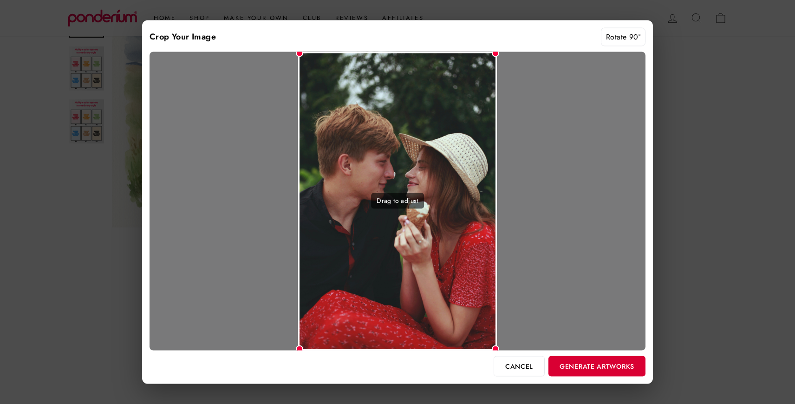
click at [570, 362] on button "Generate Artworks" at bounding box center [596, 366] width 97 height 20
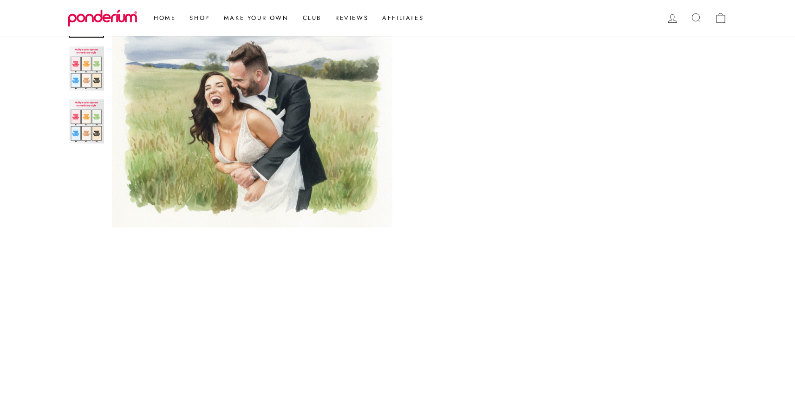
scroll to position [736, 0]
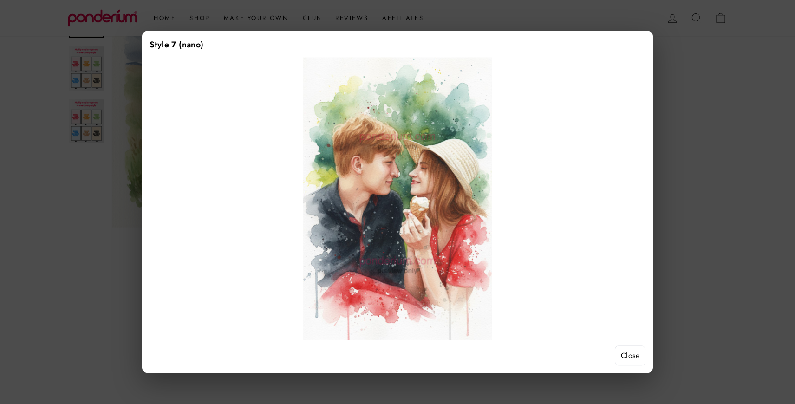
click at [630, 356] on button "Close" at bounding box center [630, 356] width 31 height 20
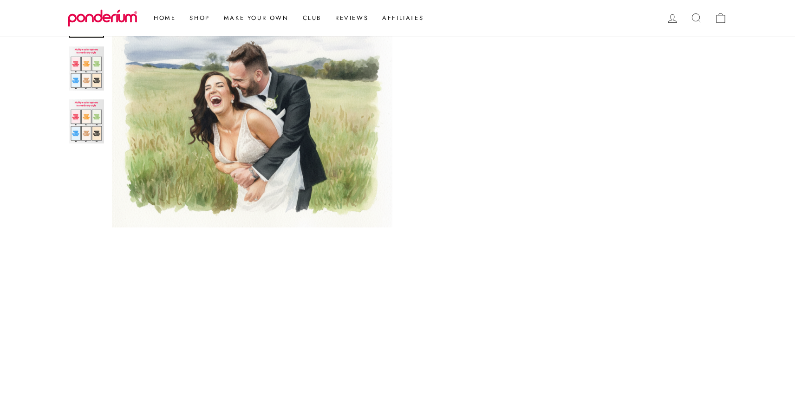
scroll to position [421, 0]
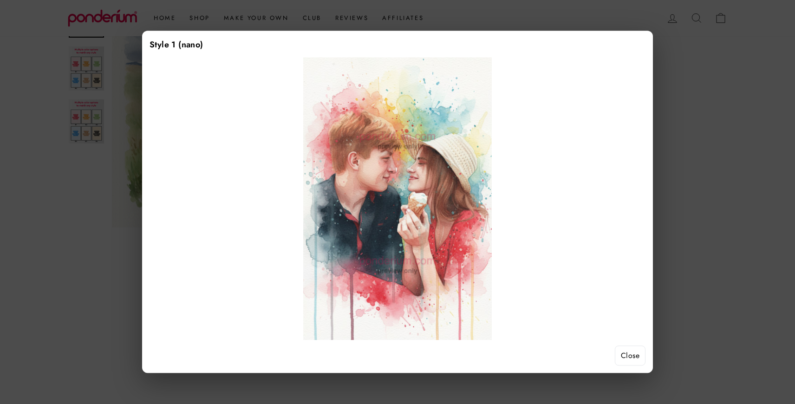
click at [629, 360] on button "Close" at bounding box center [630, 356] width 31 height 20
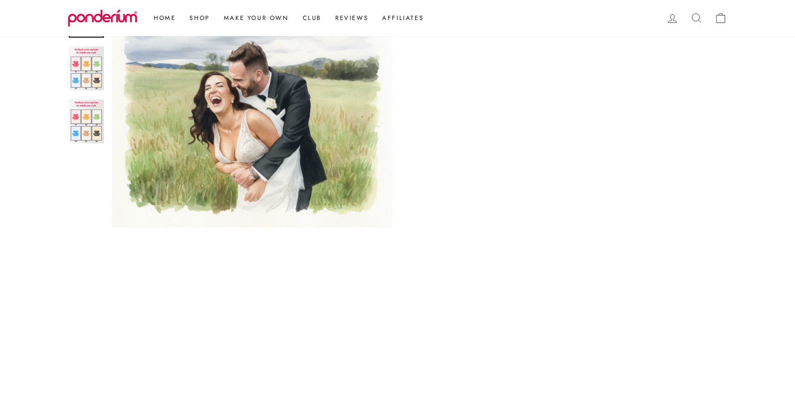
scroll to position [545, 0]
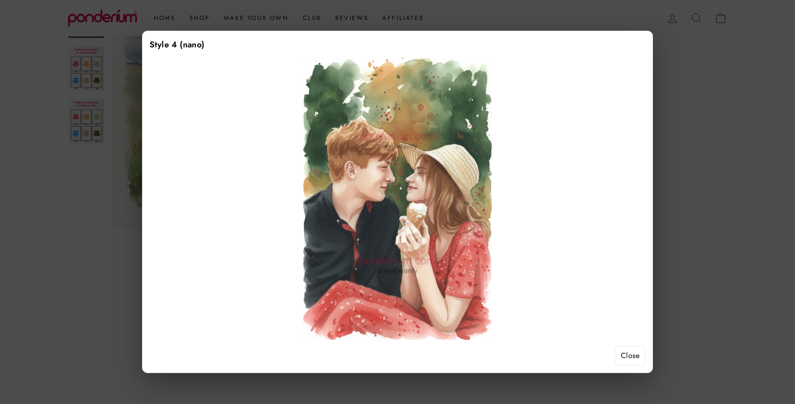
click at [629, 361] on button "Close" at bounding box center [630, 356] width 31 height 20
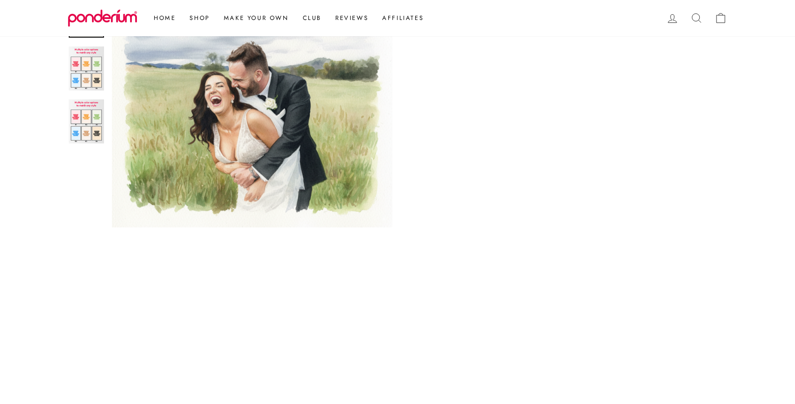
scroll to position [693, 0]
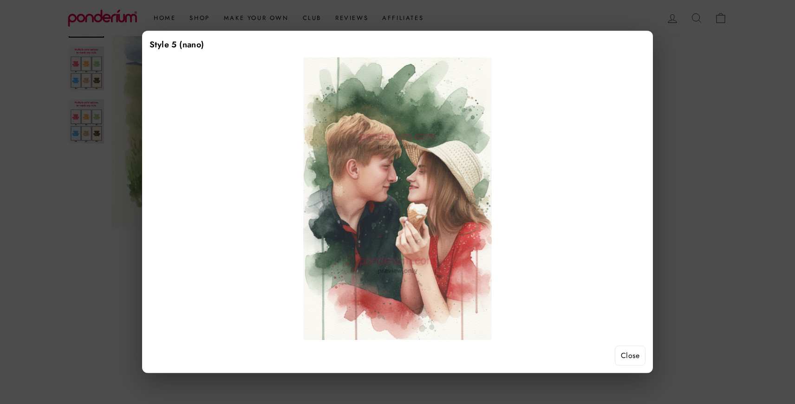
click at [625, 350] on button "Close" at bounding box center [630, 356] width 31 height 20
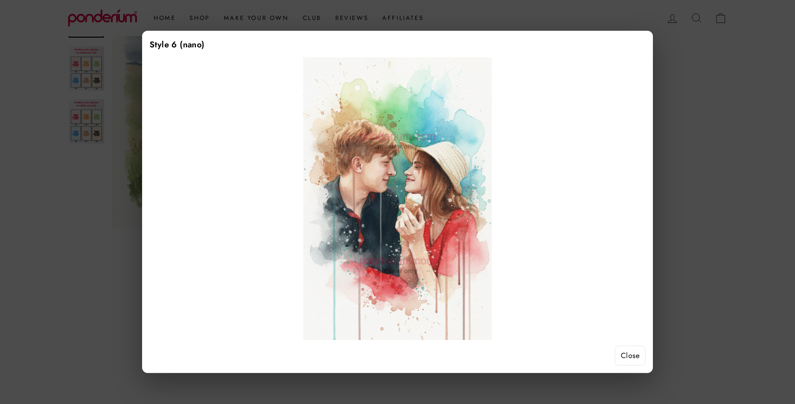
click at [628, 352] on button "Close" at bounding box center [630, 356] width 31 height 20
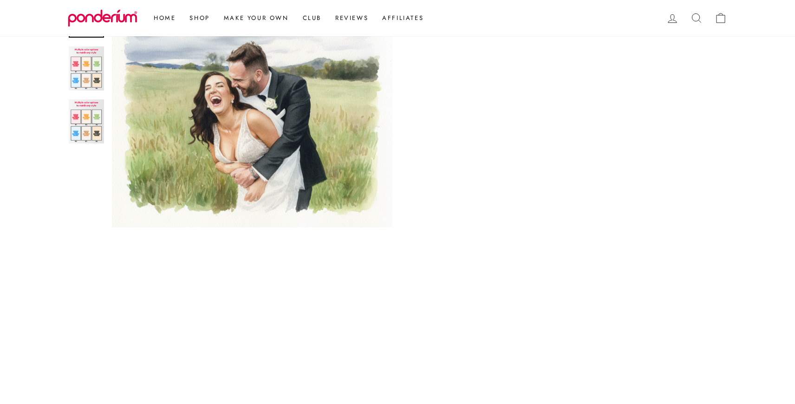
scroll to position [594, 0]
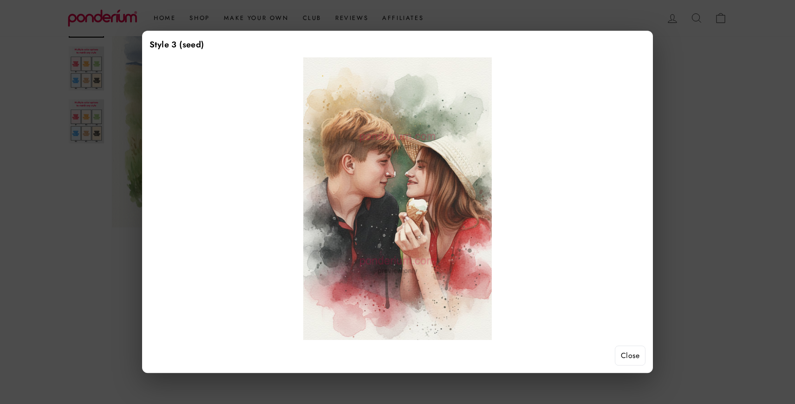
click at [636, 355] on button "Close" at bounding box center [630, 356] width 31 height 20
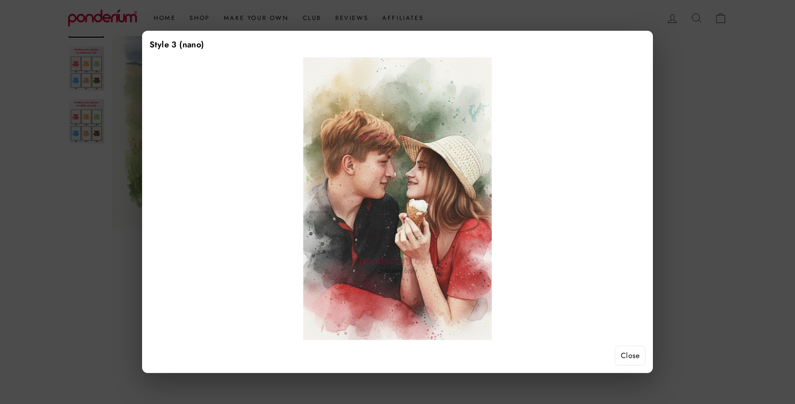
click at [622, 355] on button "Close" at bounding box center [630, 356] width 31 height 20
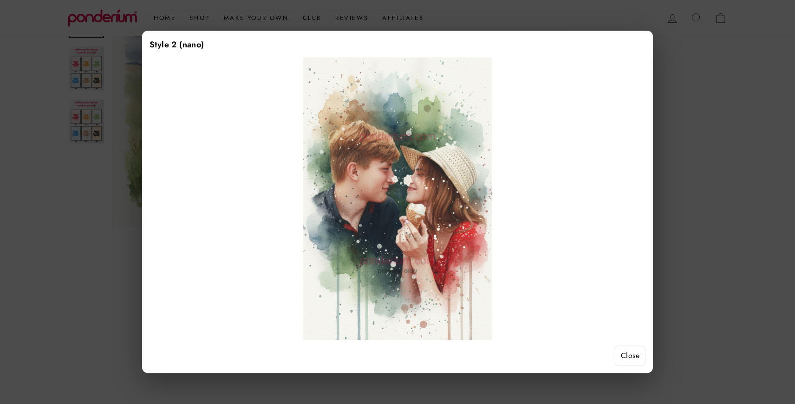
click at [641, 354] on button "Close" at bounding box center [630, 356] width 31 height 20
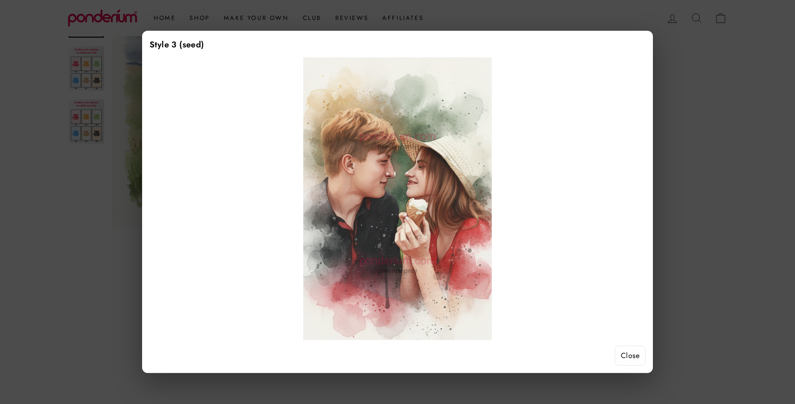
click at [626, 345] on div "Style 3 (seed) Close" at bounding box center [397, 202] width 511 height 342
click at [630, 353] on button "Close" at bounding box center [630, 356] width 31 height 20
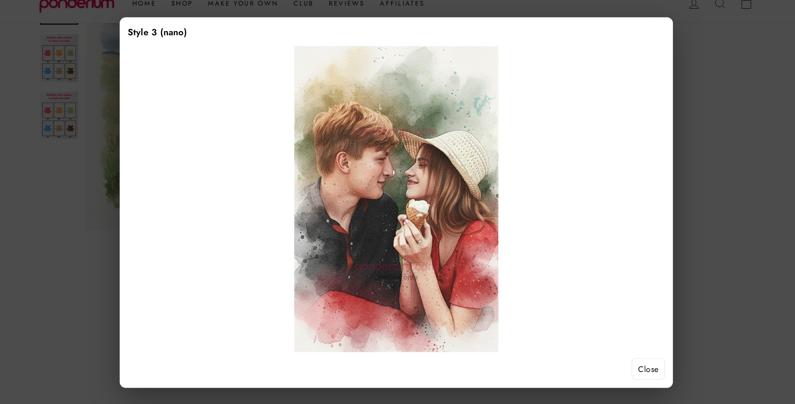
click at [626, 350] on button "Close" at bounding box center [630, 356] width 31 height 20
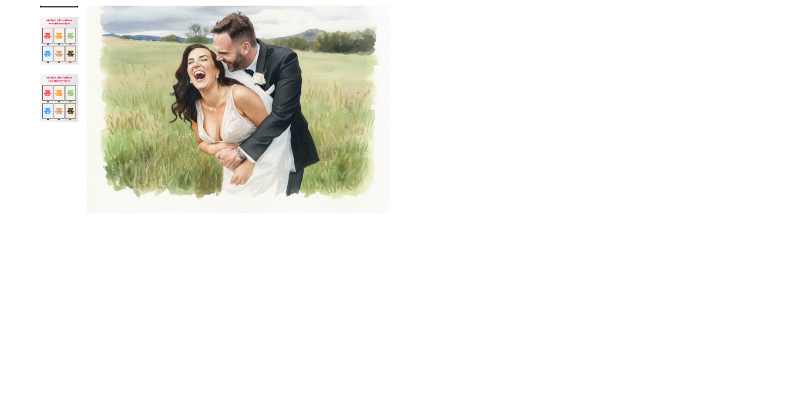
scroll to position [200, 0]
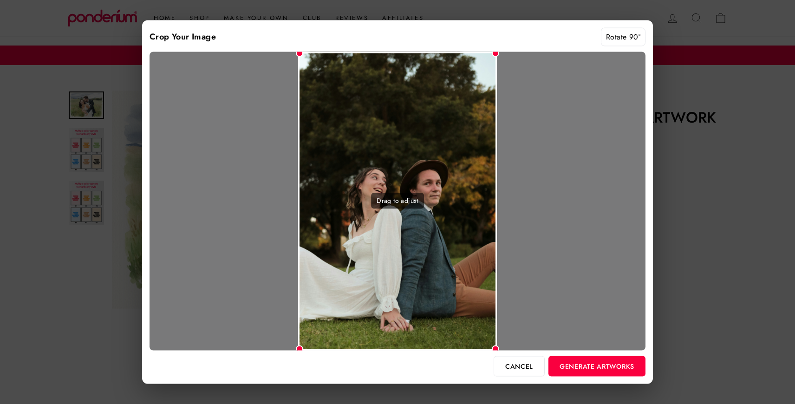
scroll to position [200, 0]
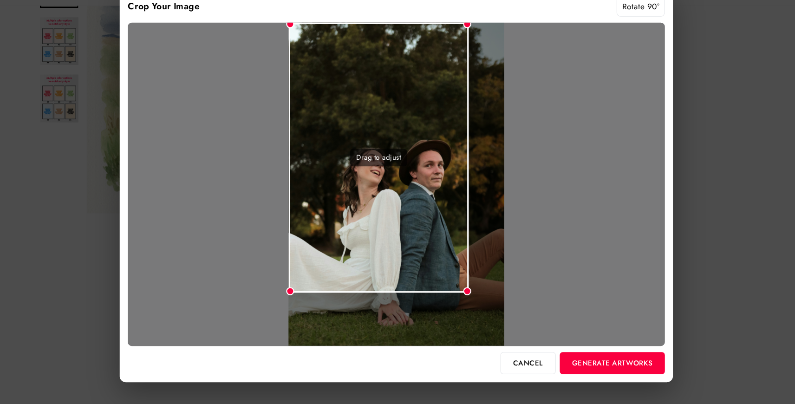
drag, startPoint x: 496, startPoint y: 52, endPoint x: 464, endPoint y: 101, distance: 59.1
click at [464, 101] on div "Drag to adjust" at bounding box center [398, 201] width 496 height 299
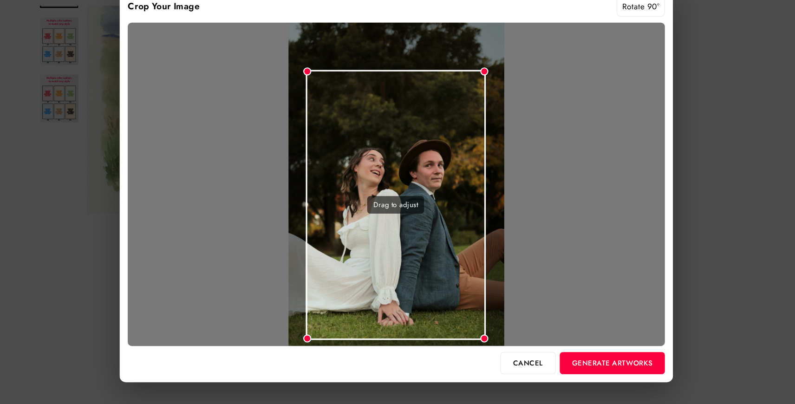
drag, startPoint x: 425, startPoint y: 130, endPoint x: 441, endPoint y: 173, distance: 46.0
click at [441, 173] on div "Drag to adjust" at bounding box center [397, 220] width 166 height 250
click at [599, 356] on button "Generate Artworks" at bounding box center [596, 366] width 97 height 20
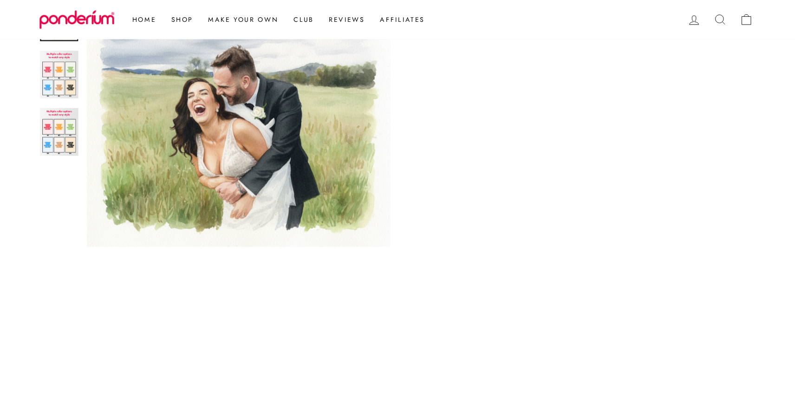
scroll to position [499, 0]
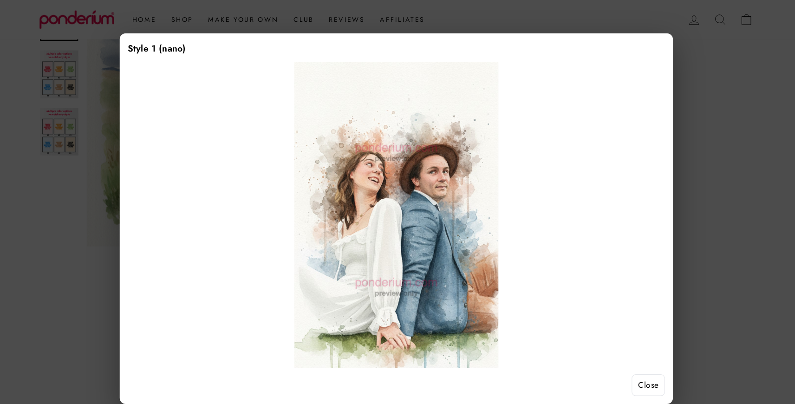
click at [620, 353] on button "Close" at bounding box center [630, 356] width 31 height 20
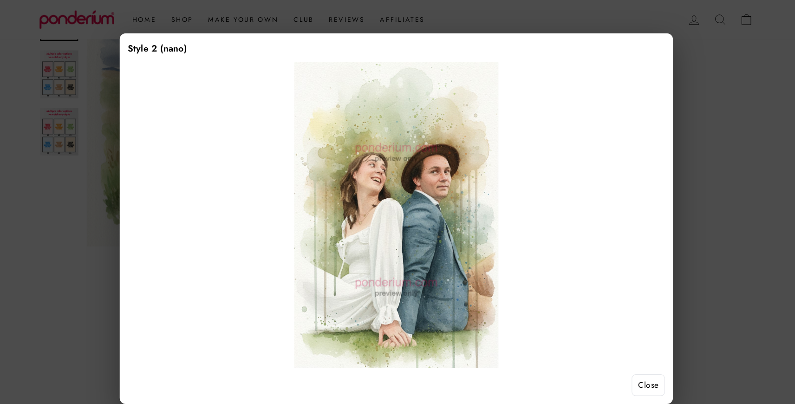
click at [631, 363] on button "Close" at bounding box center [630, 356] width 31 height 20
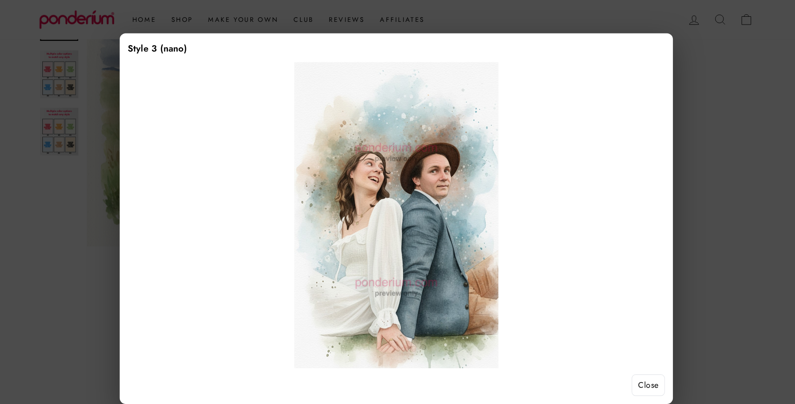
click at [637, 360] on button "Close" at bounding box center [630, 356] width 31 height 20
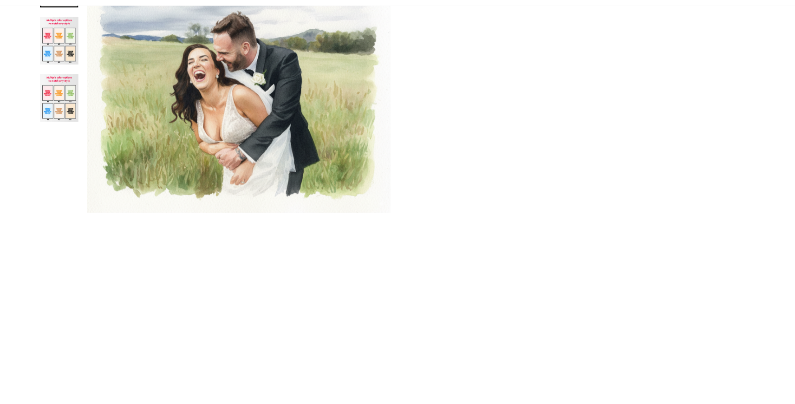
scroll to position [588, 0]
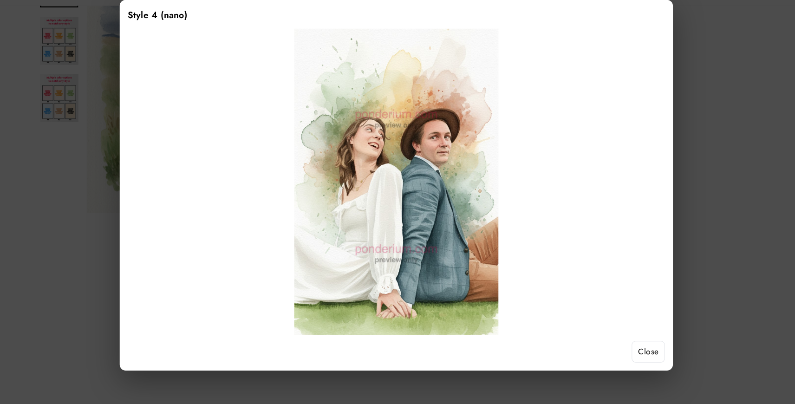
click at [634, 354] on button "Close" at bounding box center [630, 356] width 31 height 20
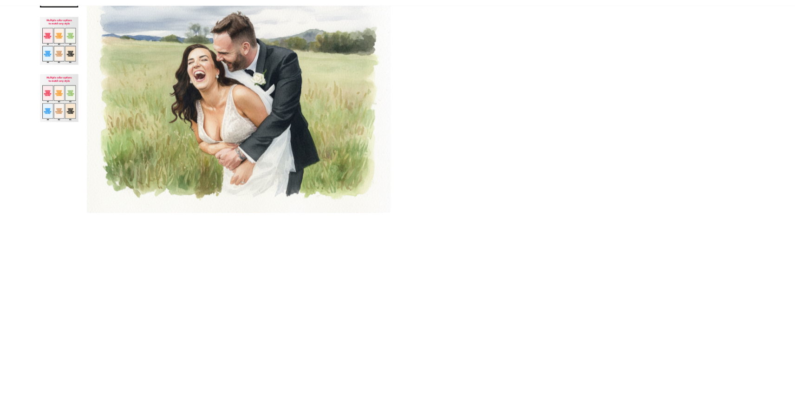
scroll to position [722, 0]
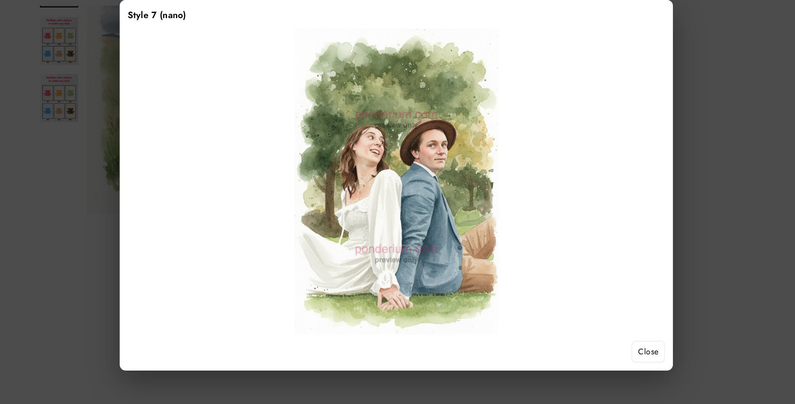
click at [625, 354] on button "Close" at bounding box center [630, 356] width 31 height 20
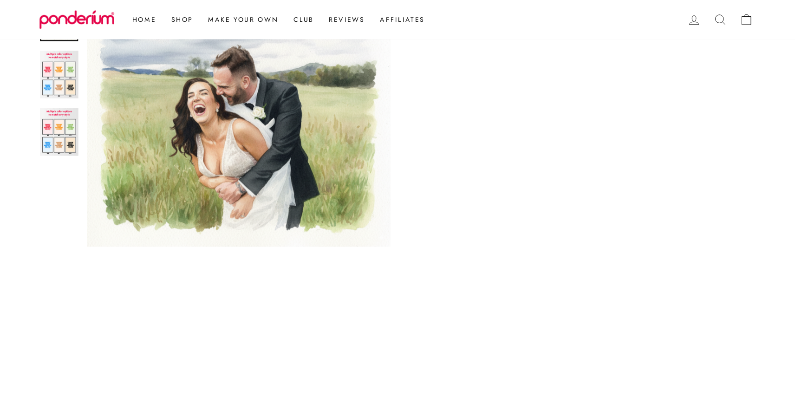
scroll to position [377, 0]
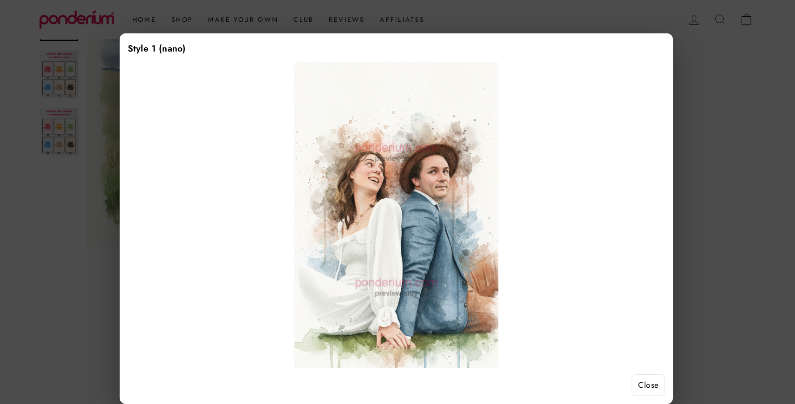
click at [627, 359] on button "Close" at bounding box center [630, 356] width 31 height 20
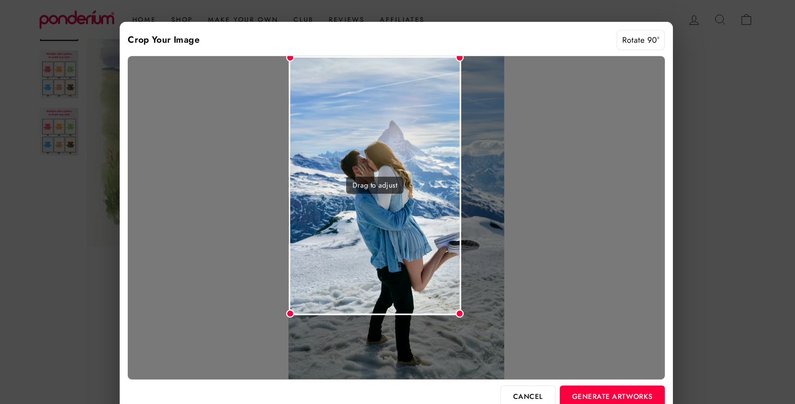
drag, startPoint x: 498, startPoint y: 53, endPoint x: 452, endPoint y: 120, distance: 80.8
click at [452, 120] on div "Drag to adjust" at bounding box center [398, 201] width 496 height 299
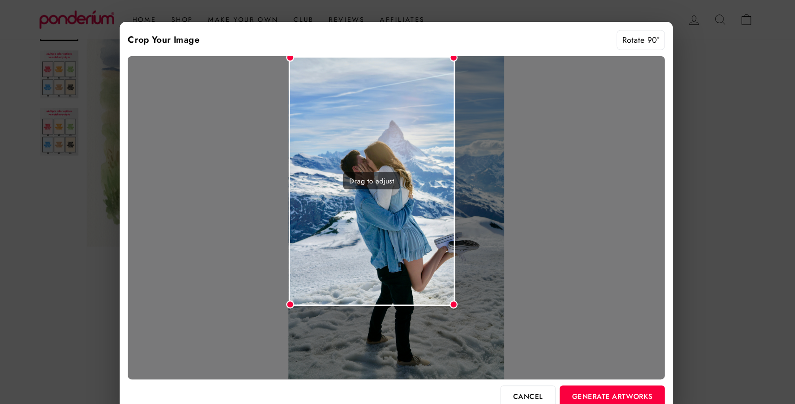
drag, startPoint x: 424, startPoint y: 170, endPoint x: 422, endPoint y: 119, distance: 51.6
click at [422, 119] on div "Drag to adjust" at bounding box center [375, 167] width 154 height 231
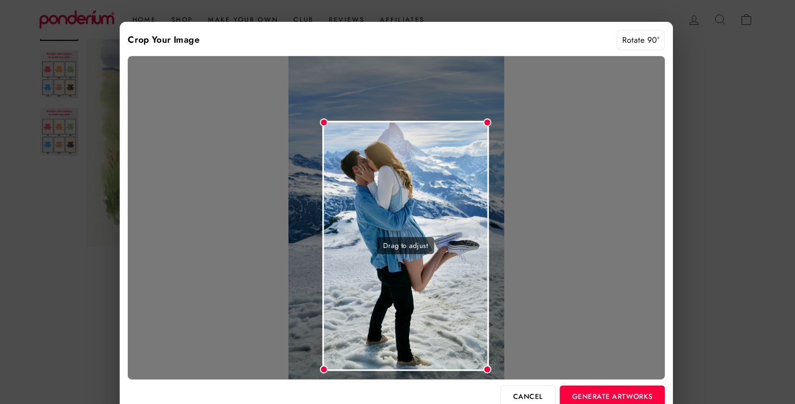
drag, startPoint x: 407, startPoint y: 158, endPoint x: 438, endPoint y: 218, distance: 67.5
click at [438, 218] on div "Drag to adjust" at bounding box center [406, 226] width 154 height 231
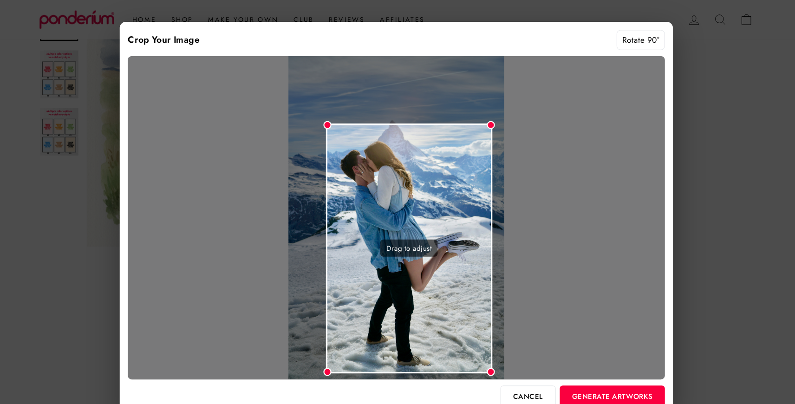
click at [449, 229] on div "Drag to adjust" at bounding box center [410, 229] width 154 height 231
click at [605, 365] on button "Generate Artworks" at bounding box center [596, 366] width 97 height 20
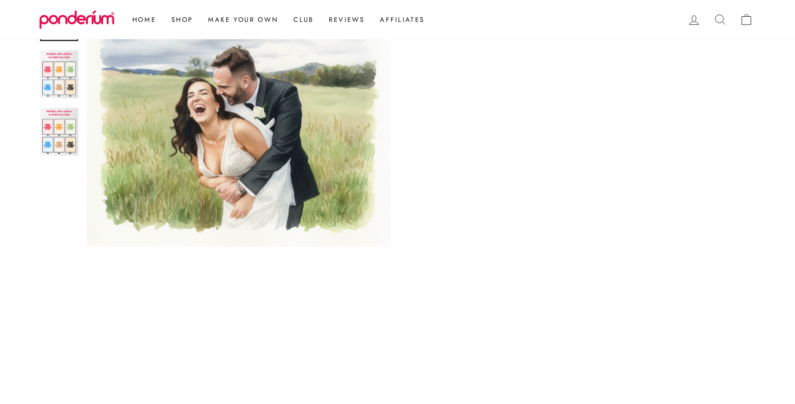
scroll to position [502, 0]
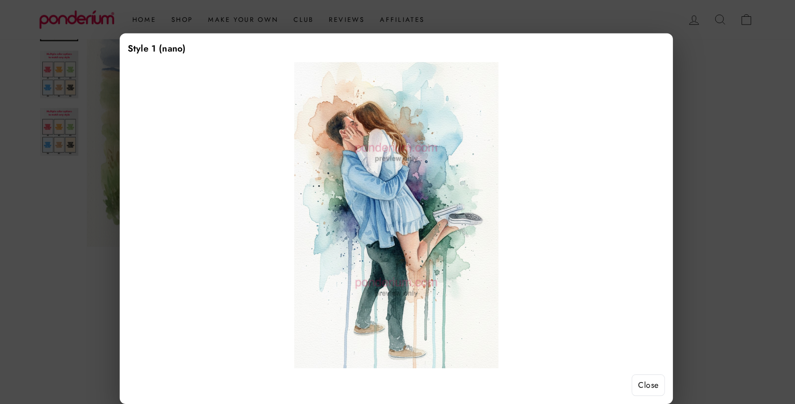
click at [623, 357] on button "Close" at bounding box center [630, 356] width 31 height 20
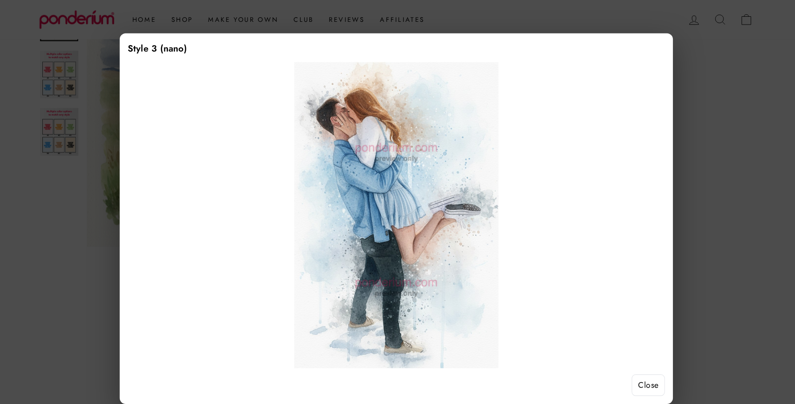
click at [630, 357] on button "Close" at bounding box center [630, 356] width 31 height 20
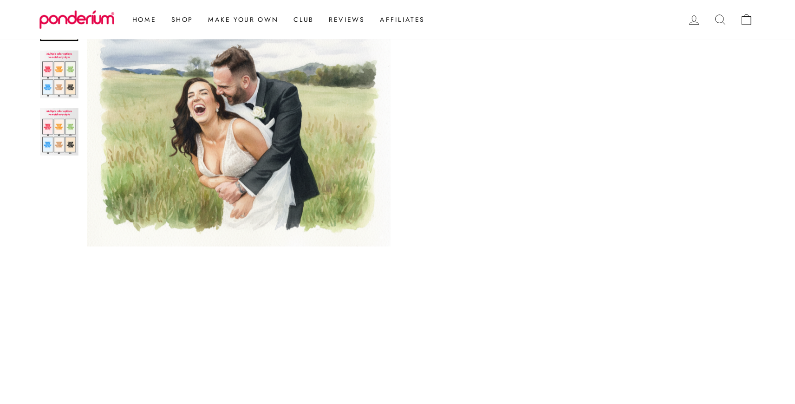
scroll to position [679, 0]
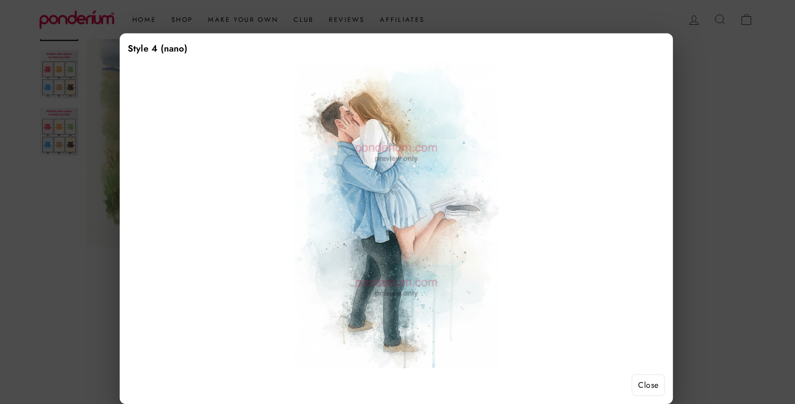
click at [616, 359] on button "Close" at bounding box center [630, 356] width 31 height 20
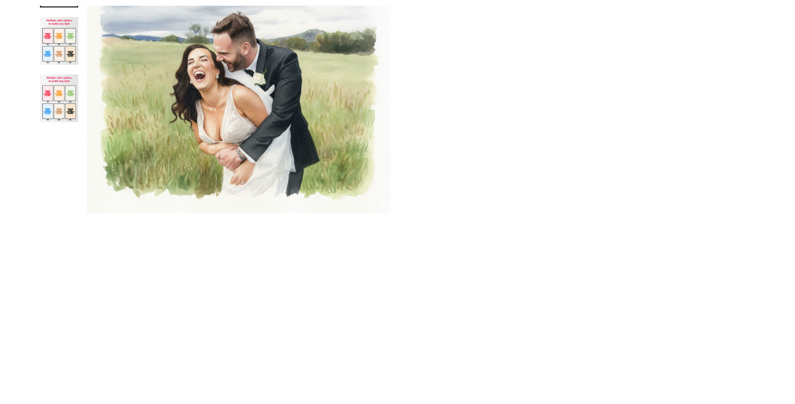
scroll to position [721, 0]
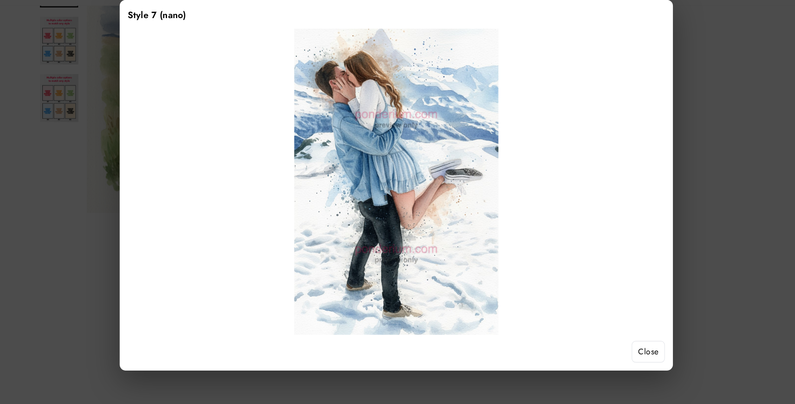
click at [623, 360] on button "Close" at bounding box center [630, 356] width 31 height 20
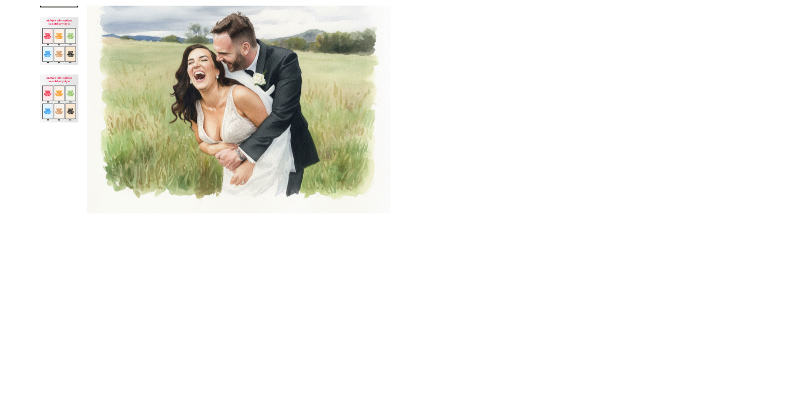
scroll to position [398, 0]
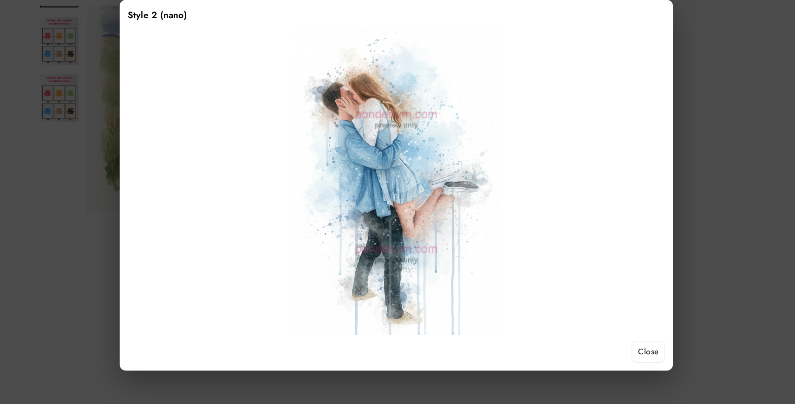
click at [626, 356] on button "Close" at bounding box center [630, 356] width 31 height 20
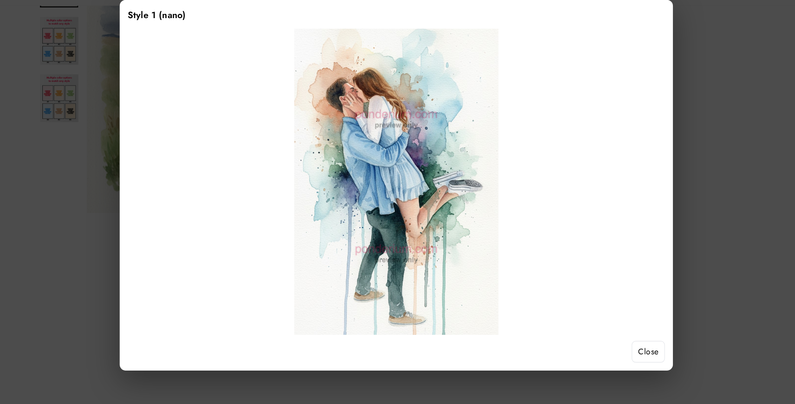
click at [616, 358] on button "Close" at bounding box center [630, 356] width 31 height 20
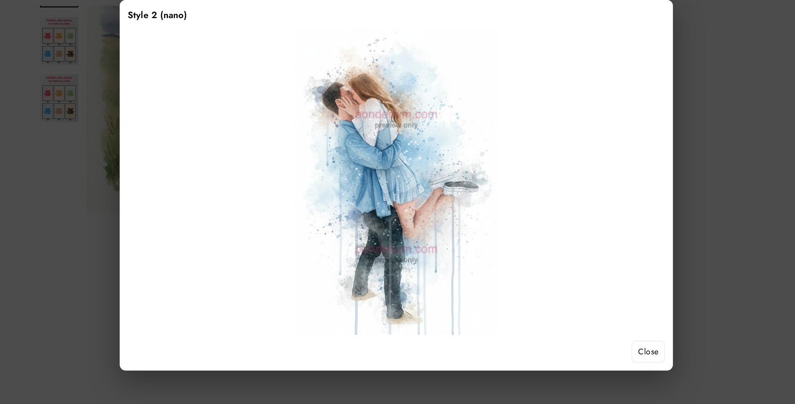
click at [635, 355] on button "Close" at bounding box center [630, 356] width 31 height 20
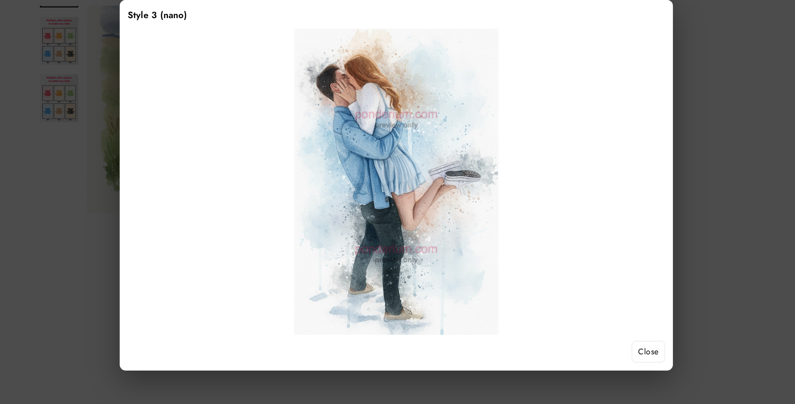
click at [624, 358] on button "Close" at bounding box center [630, 356] width 31 height 20
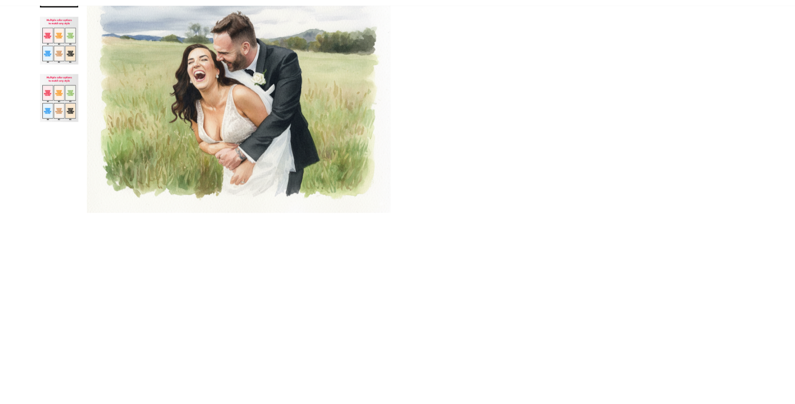
scroll to position [544, 0]
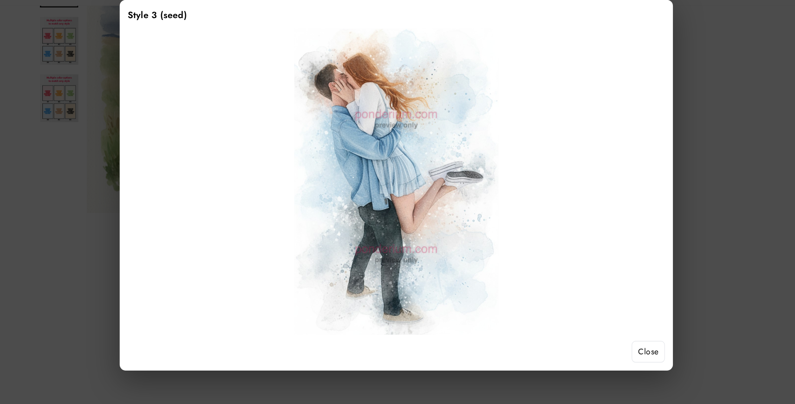
click at [619, 349] on button "Close" at bounding box center [630, 356] width 31 height 20
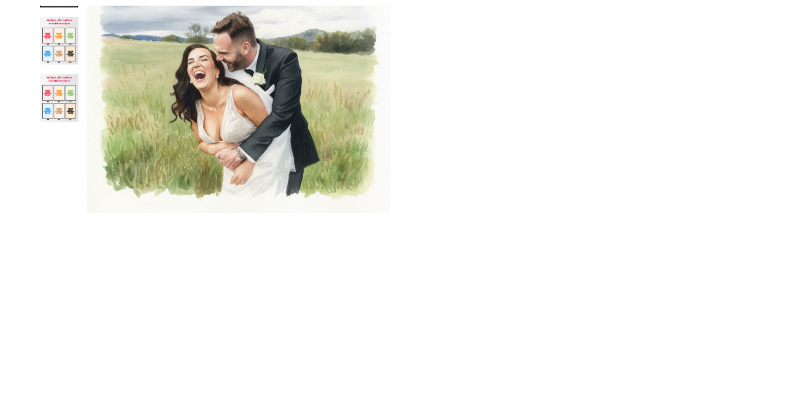
scroll to position [603, 0]
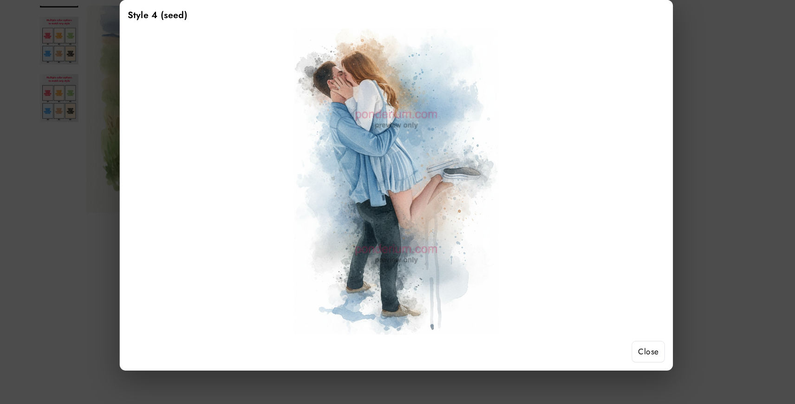
click at [626, 360] on button "Close" at bounding box center [630, 356] width 31 height 20
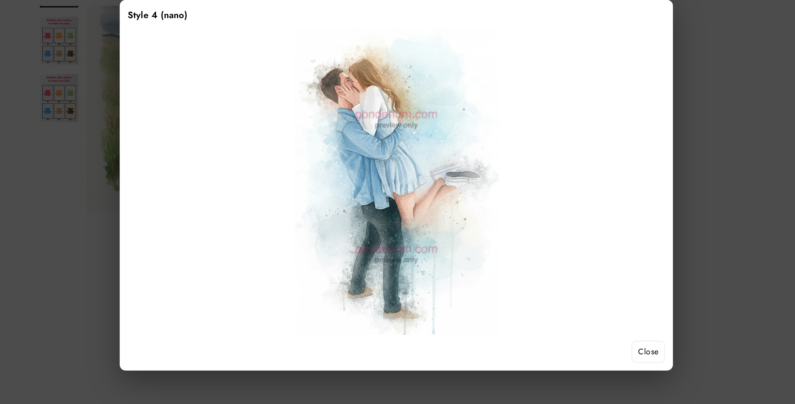
click at [628, 355] on button "Close" at bounding box center [630, 356] width 31 height 20
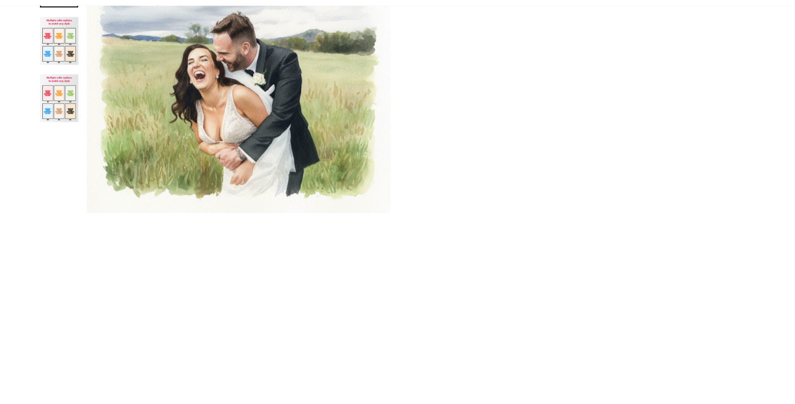
scroll to position [758, 0]
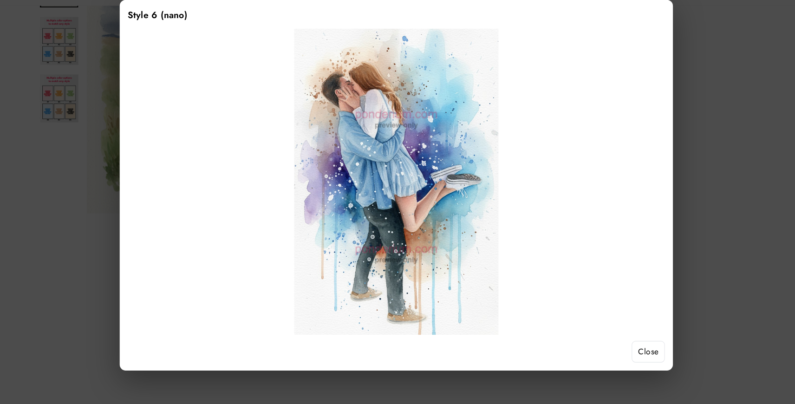
click at [633, 360] on button "Close" at bounding box center [630, 356] width 31 height 20
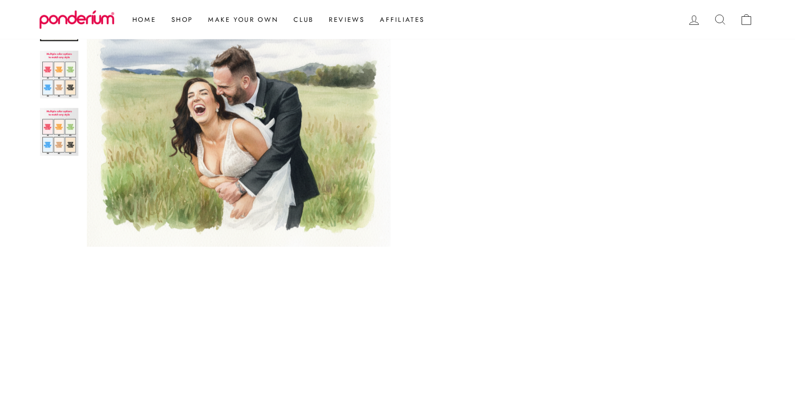
scroll to position [297, 0]
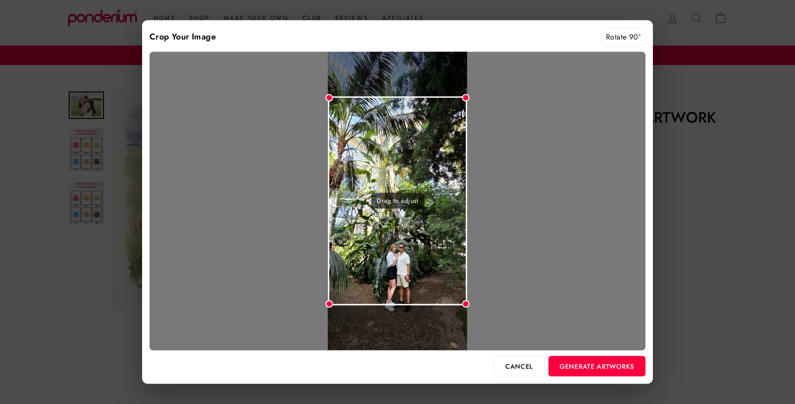
scroll to position [297, 0]
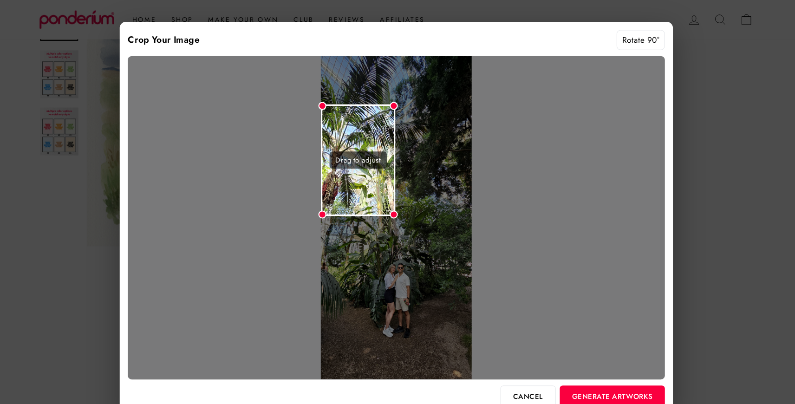
drag, startPoint x: 464, startPoint y: 95, endPoint x: 397, endPoint y: 206, distance: 130.1
click at [397, 206] on div "Drag to adjust" at bounding box center [398, 201] width 496 height 299
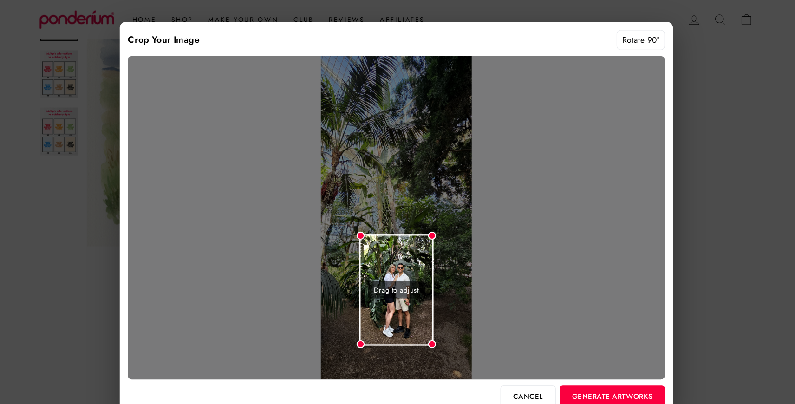
drag, startPoint x: 375, startPoint y: 184, endPoint x: 410, endPoint y: 303, distance: 124.0
click at [410, 303] on div "Drag to adjust" at bounding box center [397, 267] width 69 height 103
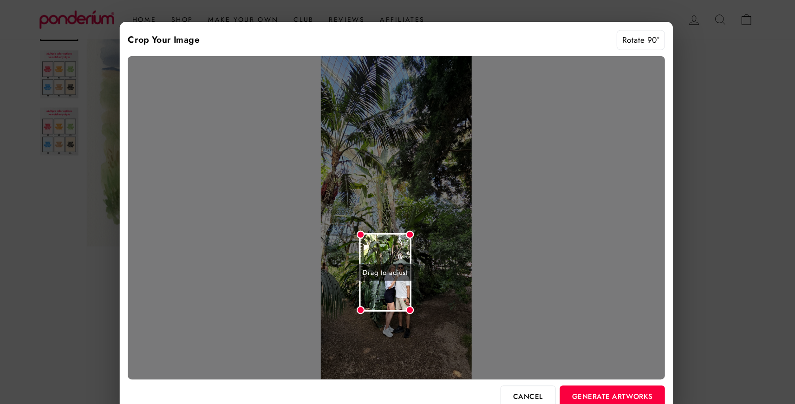
drag, startPoint x: 429, startPoint y: 214, endPoint x: 411, endPoint y: 245, distance: 35.1
click at [411, 245] on div "Drag to adjust" at bounding box center [398, 201] width 496 height 299
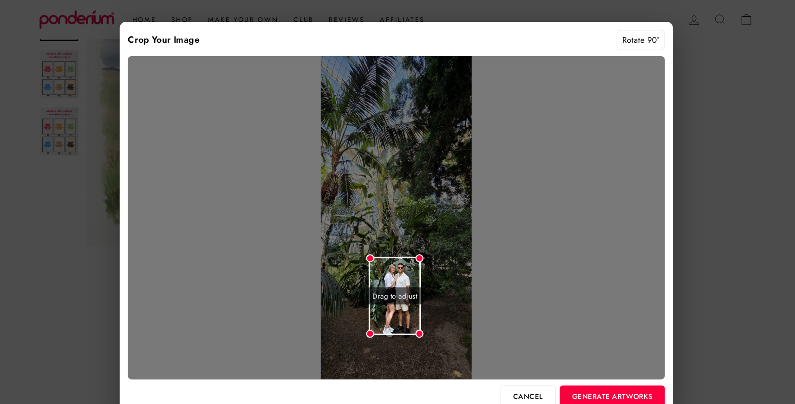
drag, startPoint x: 394, startPoint y: 281, endPoint x: 403, endPoint y: 303, distance: 23.5
click at [403, 303] on div "Drag to adjust" at bounding box center [396, 273] width 48 height 72
drag, startPoint x: 419, startPoint y: 238, endPoint x: 425, endPoint y: 220, distance: 18.5
click at [425, 220] on div "Drag to adjust" at bounding box center [398, 201] width 496 height 299
click at [406, 256] on div "Drag to adjust" at bounding box center [397, 276] width 53 height 79
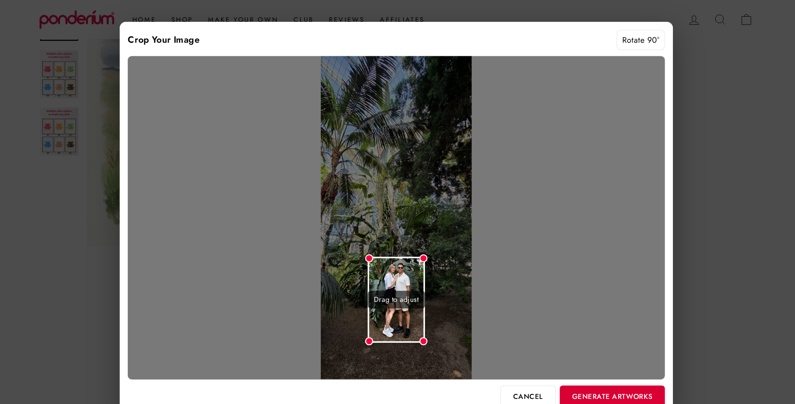
click at [571, 359] on button "Generate Artworks" at bounding box center [596, 366] width 97 height 20
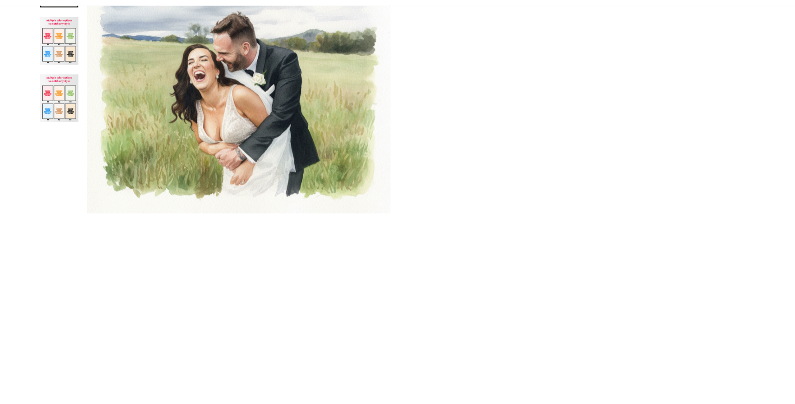
scroll to position [617, 0]
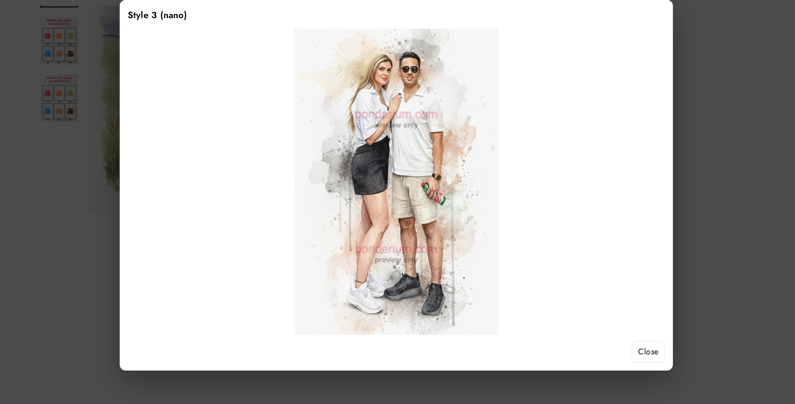
click at [627, 352] on button "Close" at bounding box center [630, 356] width 31 height 20
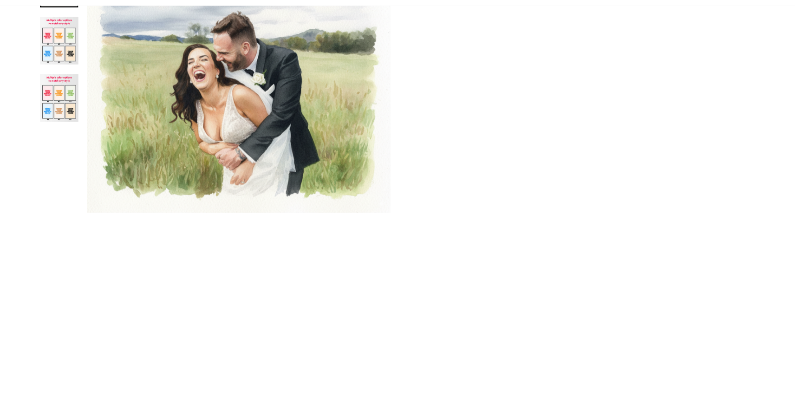
scroll to position [862, 0]
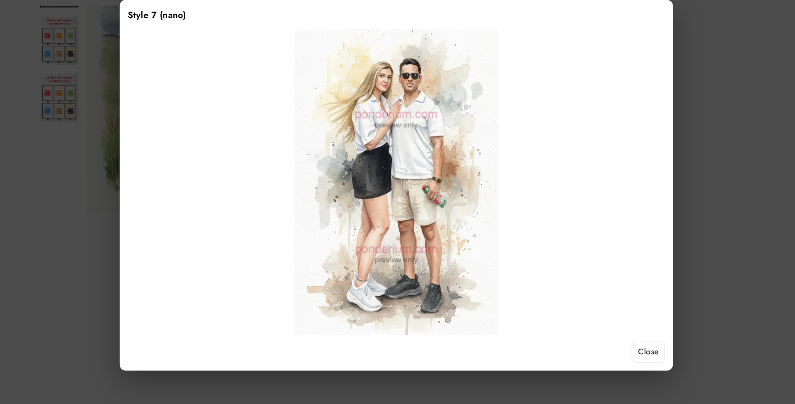
click at [634, 358] on button "Close" at bounding box center [630, 356] width 31 height 20
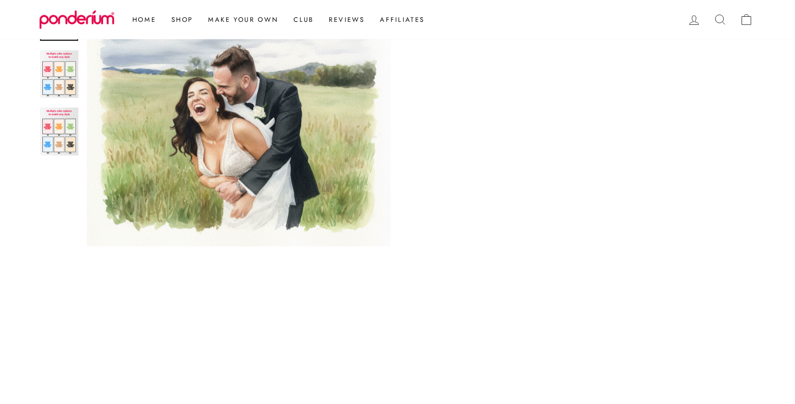
scroll to position [737, 0]
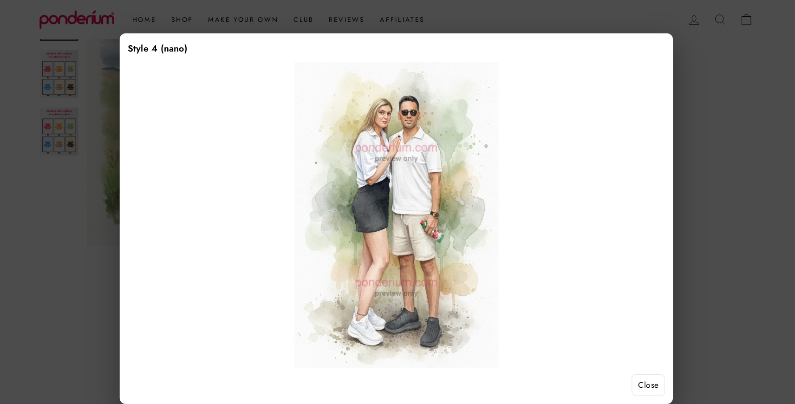
click at [636, 356] on button "Close" at bounding box center [630, 356] width 31 height 20
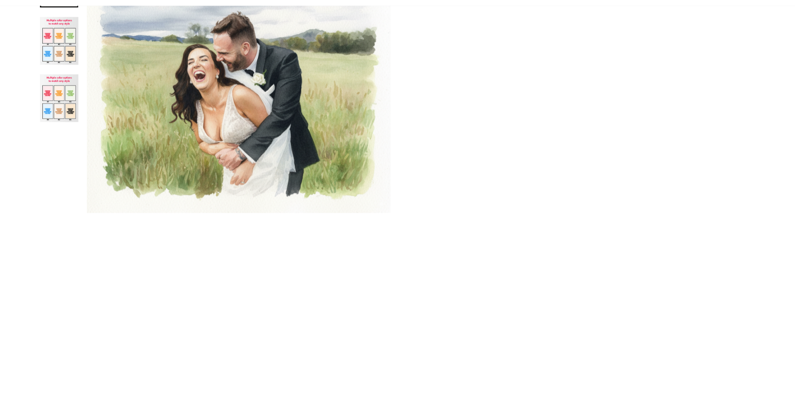
scroll to position [808, 0]
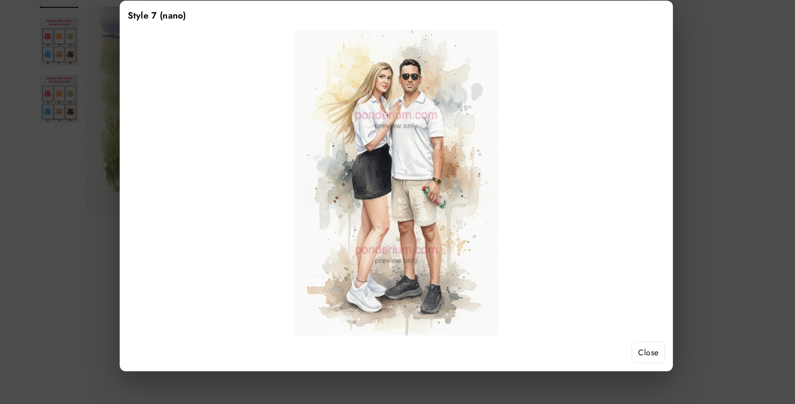
click at [636, 362] on button "Close" at bounding box center [630, 356] width 31 height 20
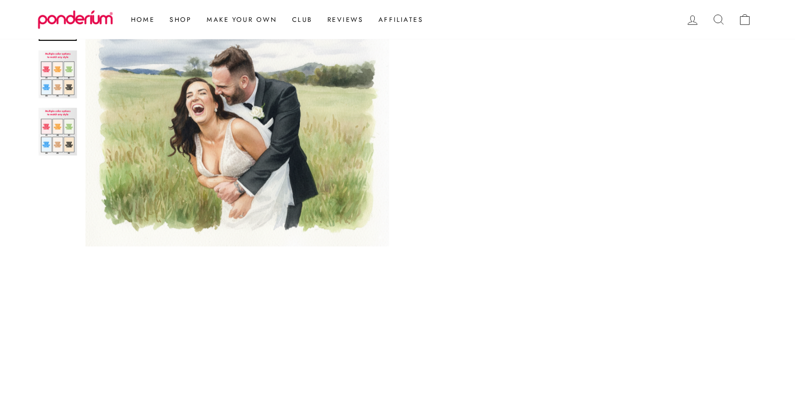
scroll to position [453, 0]
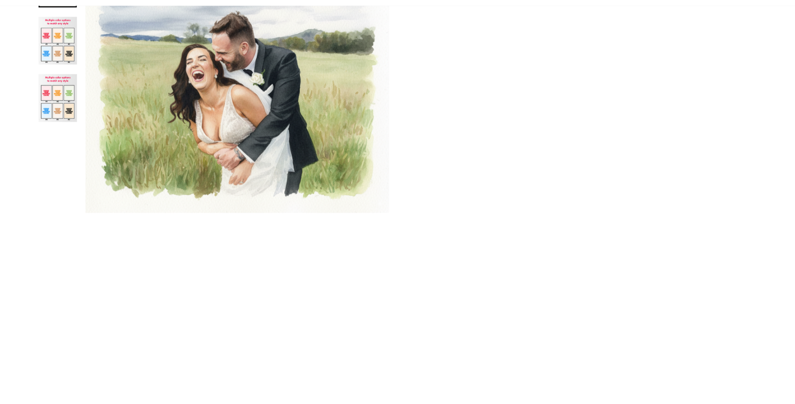
scroll to position [299, 0]
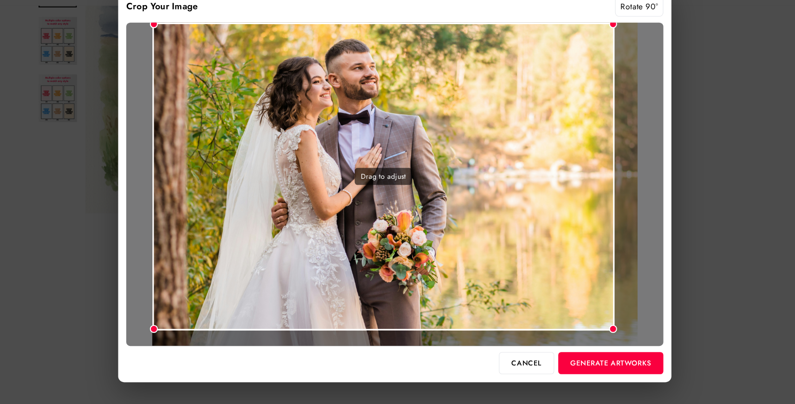
drag, startPoint x: 621, startPoint y: 52, endPoint x: 601, endPoint y: 61, distance: 21.8
click at [601, 61] on div "Drag to adjust" at bounding box center [398, 201] width 496 height 299
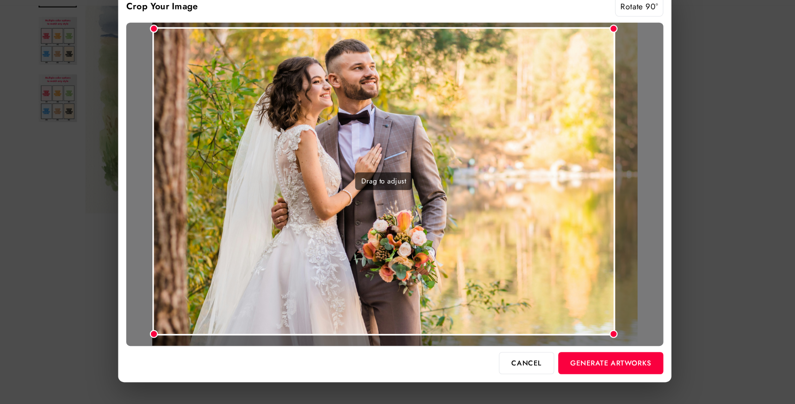
drag, startPoint x: 500, startPoint y: 120, endPoint x: 491, endPoint y: 124, distance: 9.6
click at [491, 124] on div "Drag to adjust" at bounding box center [387, 198] width 427 height 285
click at [618, 363] on button "Generate Artworks" at bounding box center [596, 366] width 97 height 20
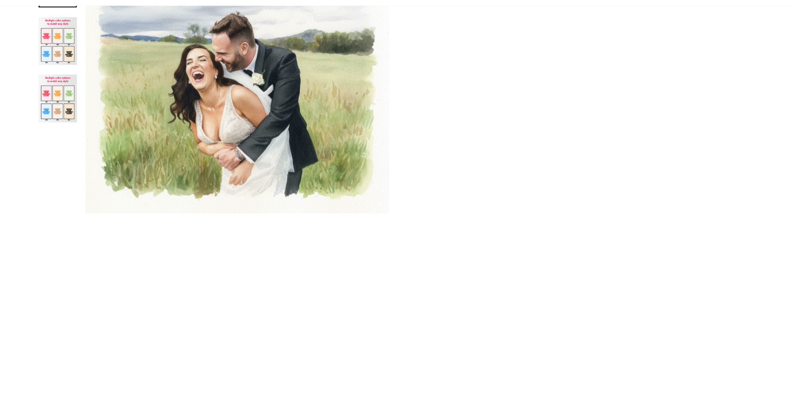
scroll to position [737, 0]
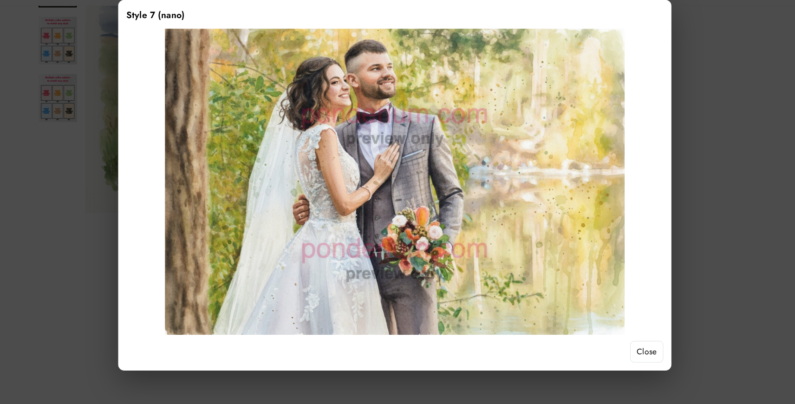
click at [625, 354] on button "Close" at bounding box center [630, 356] width 31 height 20
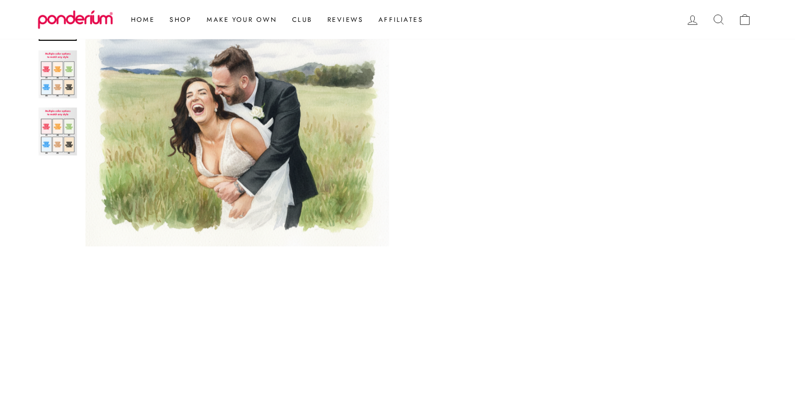
scroll to position [380, 0]
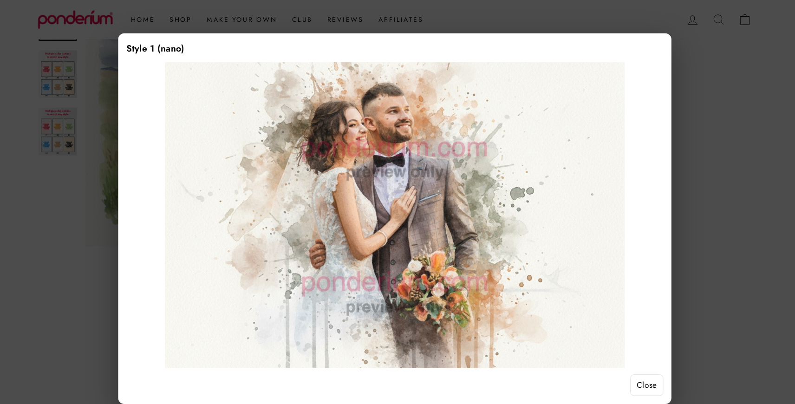
click at [629, 354] on button "Close" at bounding box center [630, 356] width 31 height 20
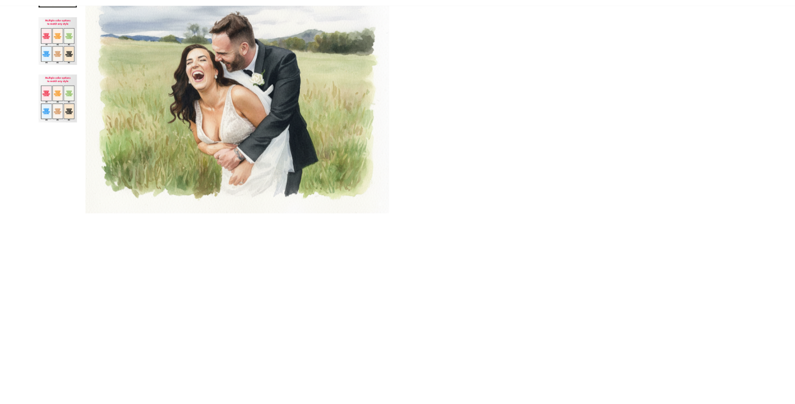
scroll to position [450, 0]
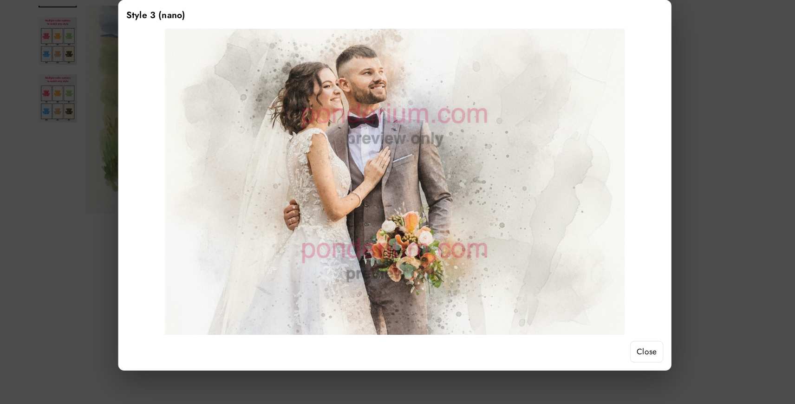
click at [625, 352] on button "Close" at bounding box center [630, 356] width 31 height 20
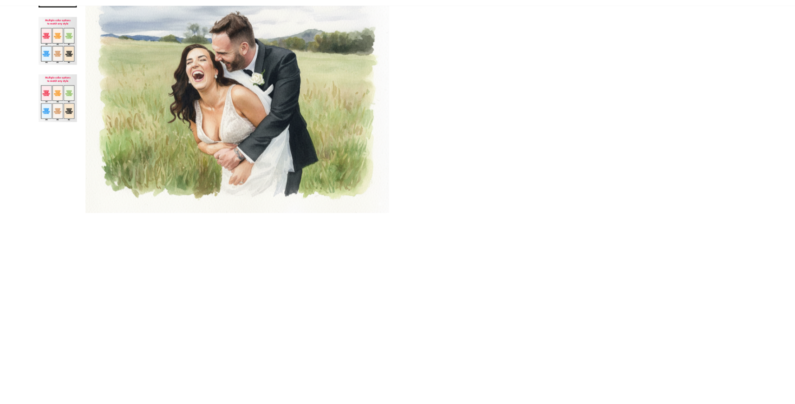
scroll to position [666, 0]
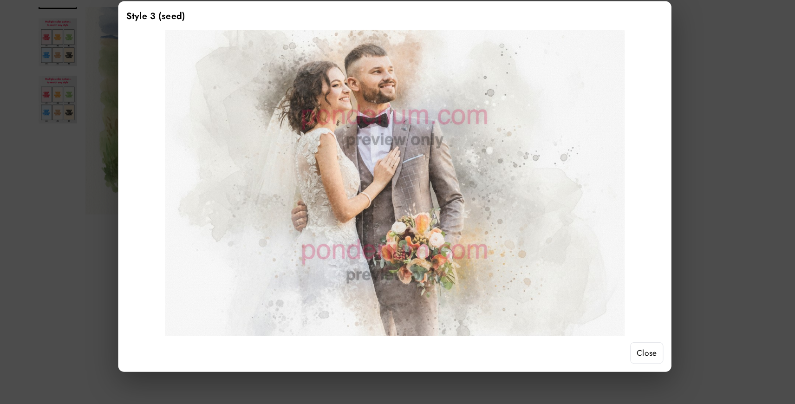
click at [619, 355] on button "Close" at bounding box center [630, 356] width 31 height 20
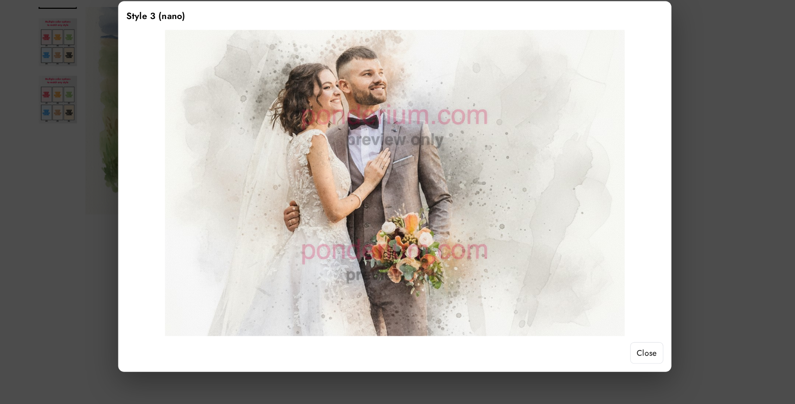
click at [626, 359] on button "Close" at bounding box center [630, 356] width 31 height 20
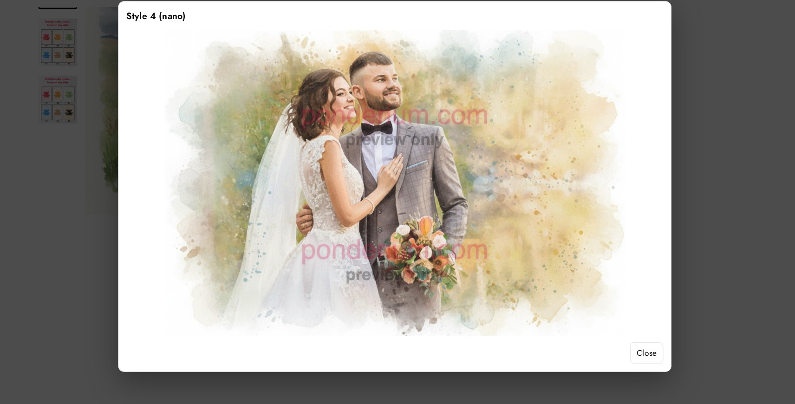
click at [640, 359] on button "Close" at bounding box center [630, 356] width 31 height 20
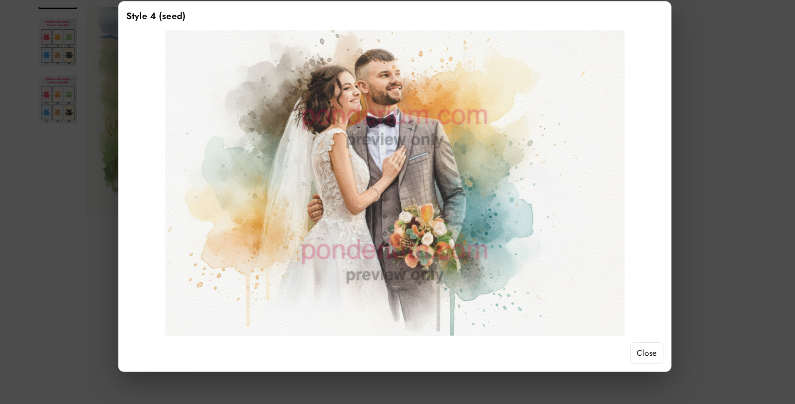
click at [619, 360] on button "Close" at bounding box center [630, 356] width 31 height 20
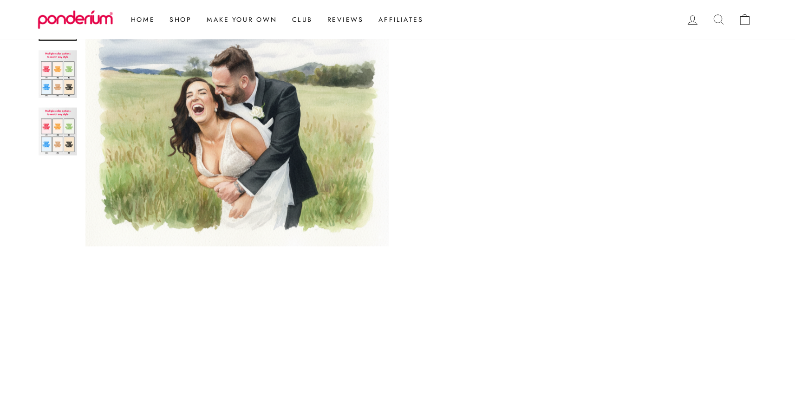
scroll to position [552, 0]
